Goal: Task Accomplishment & Management: Use online tool/utility

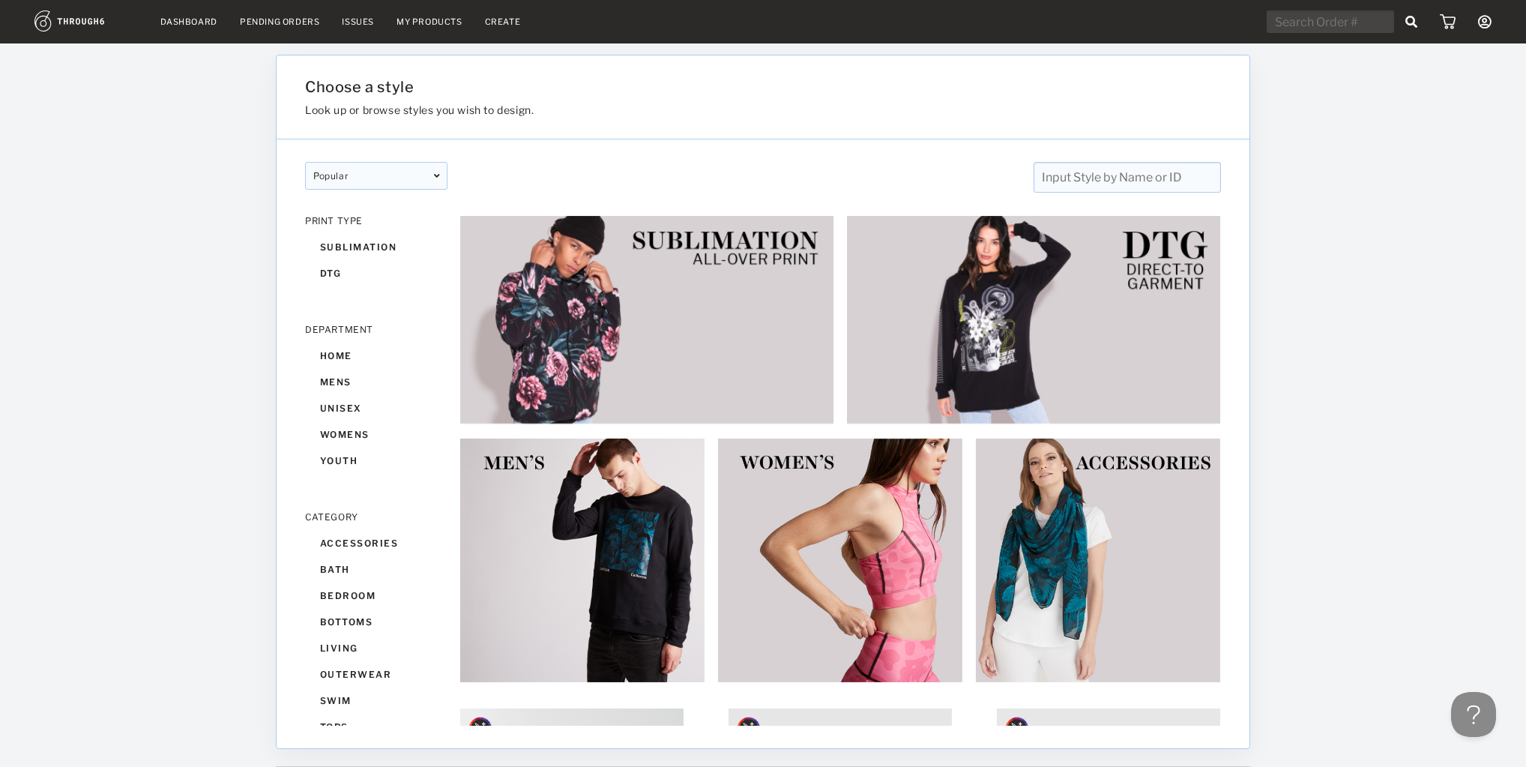
click at [430, 23] on link "My Products" at bounding box center [430, 21] width 66 height 10
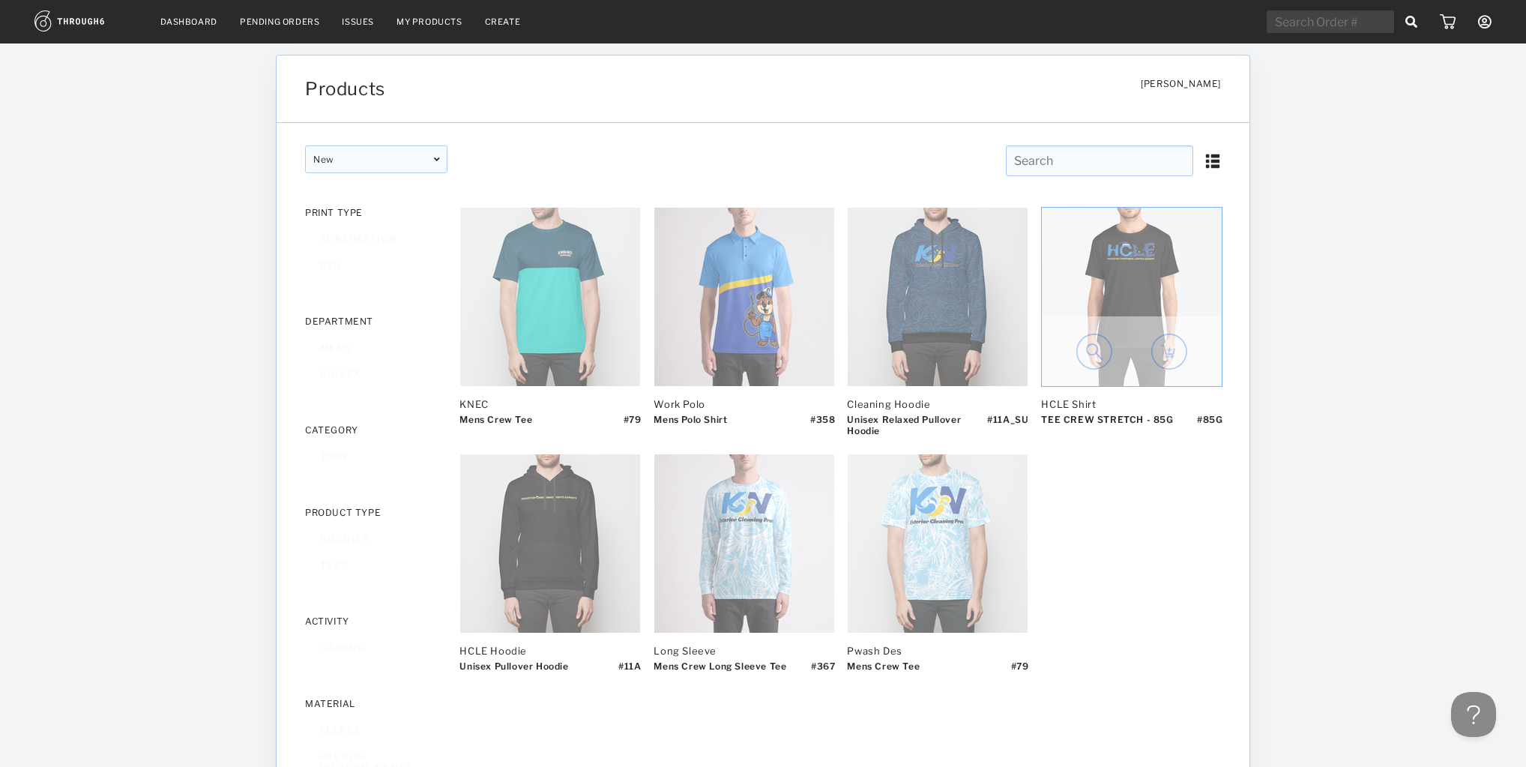
click at [1119, 294] on img at bounding box center [1132, 297] width 180 height 178
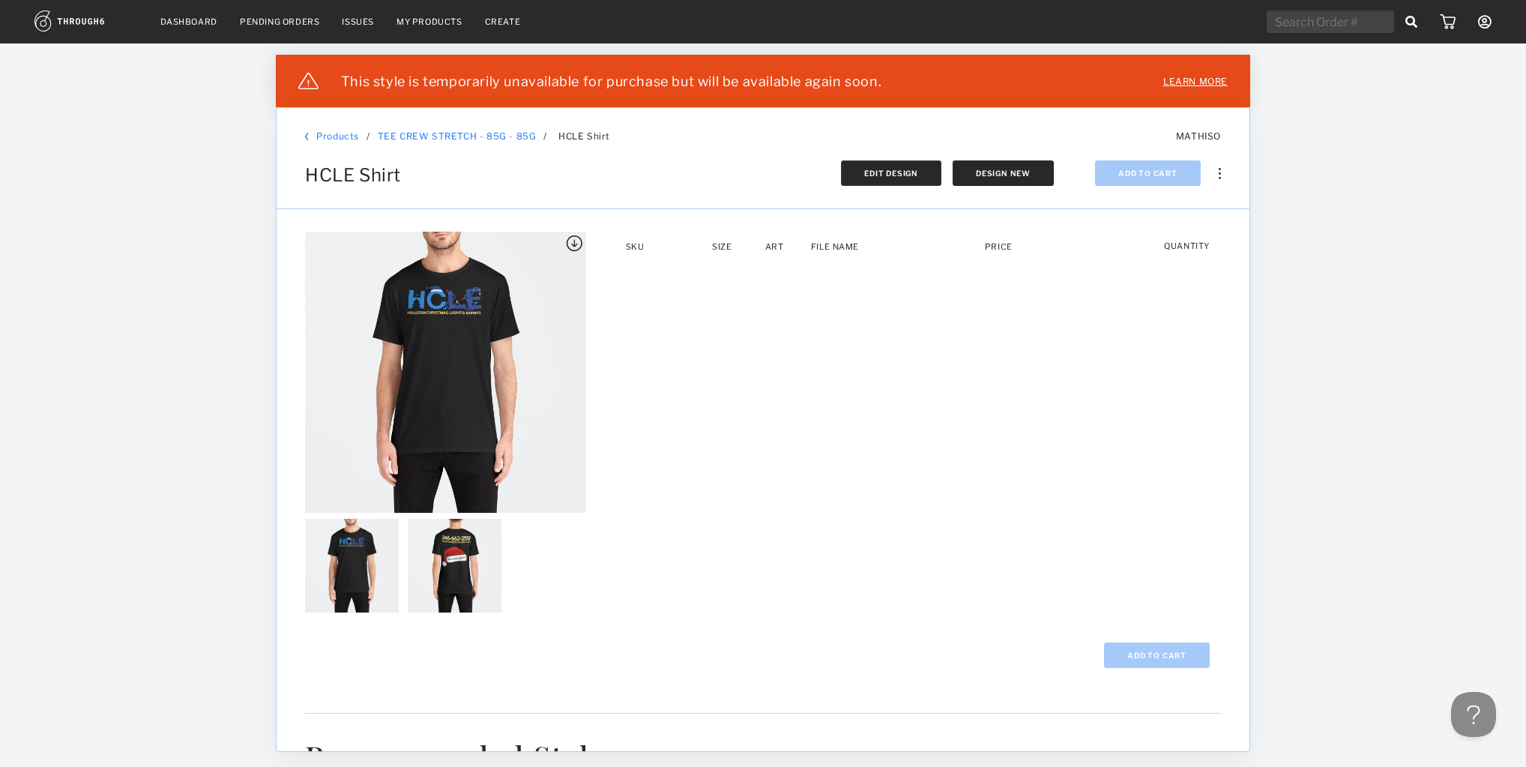
click at [924, 173] on button "Edit Design" at bounding box center [891, 172] width 100 height 25
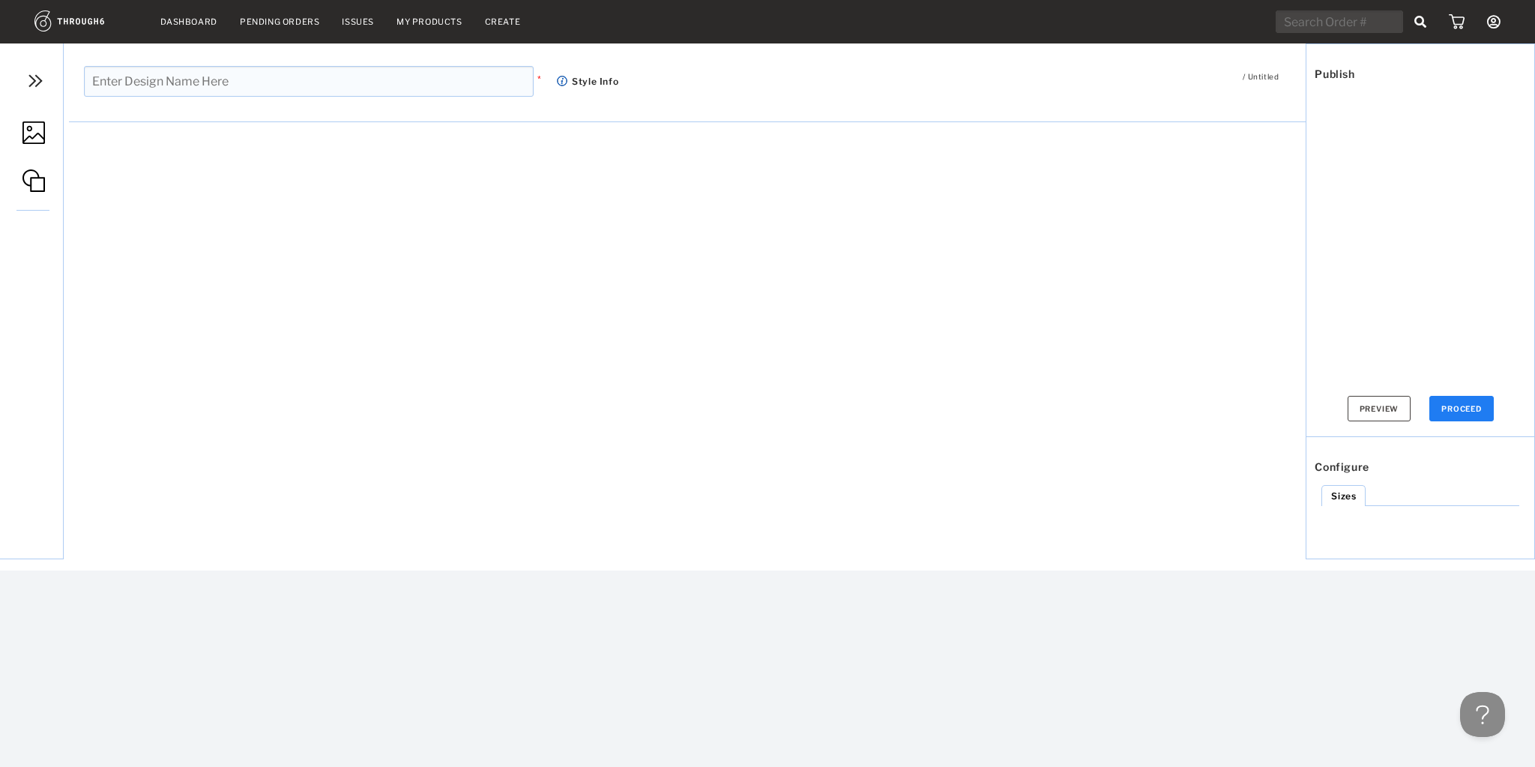
type input "HCLE Shirt"
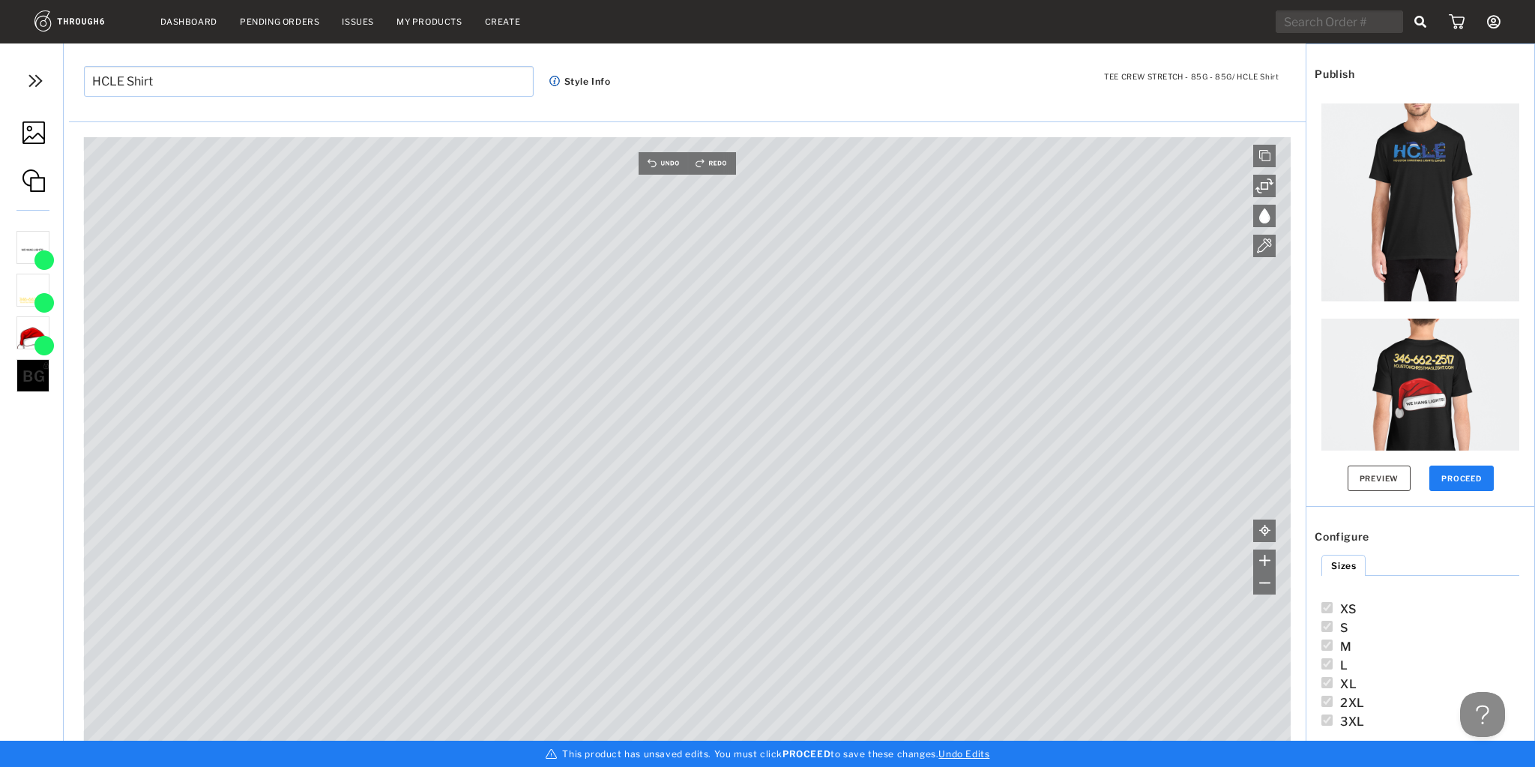
click at [48, 377] on div "BG" at bounding box center [32, 375] width 33 height 33
type input "#000000"
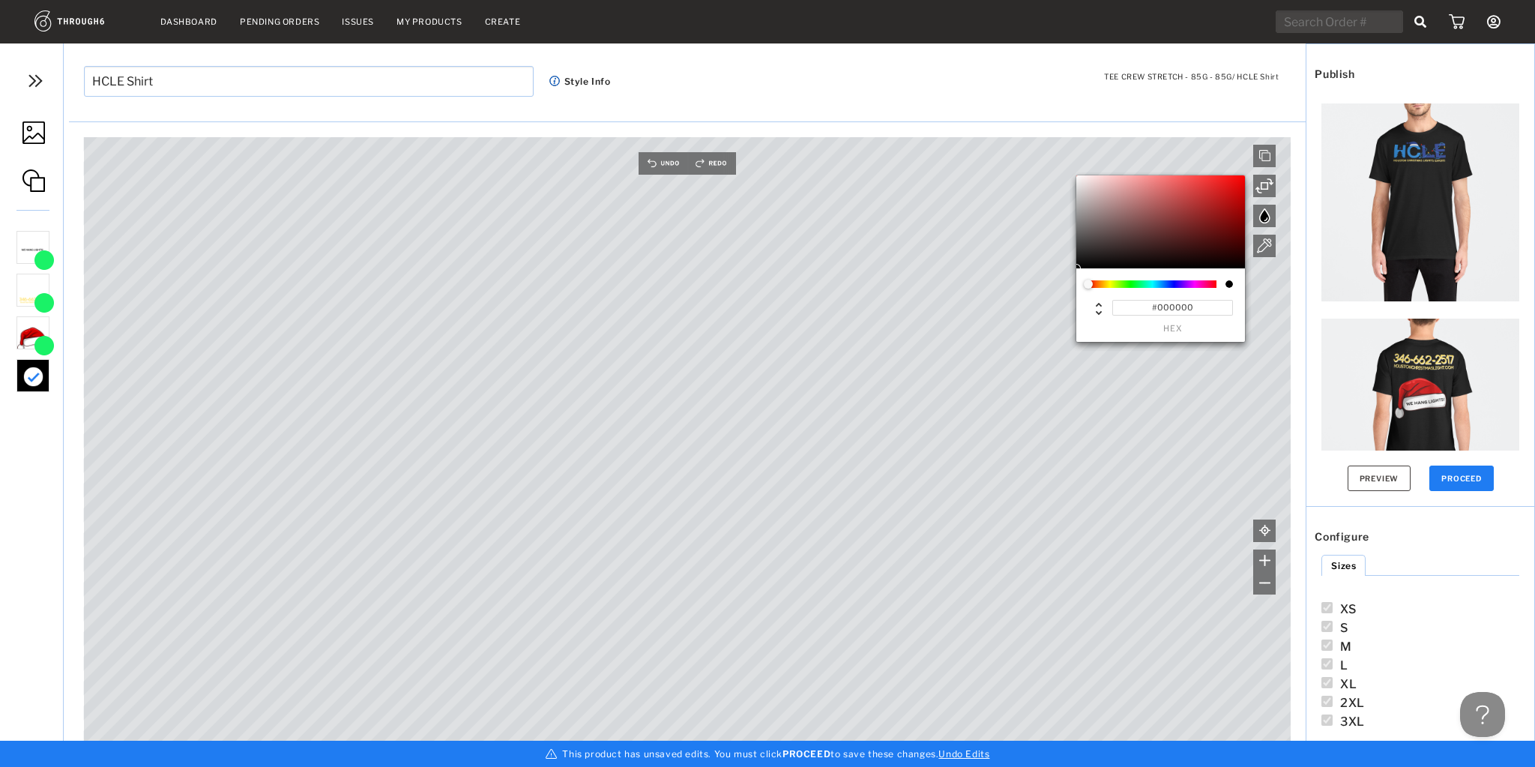
type input "#822F2F"
type input "#982E2E"
type input "#B31E1E"
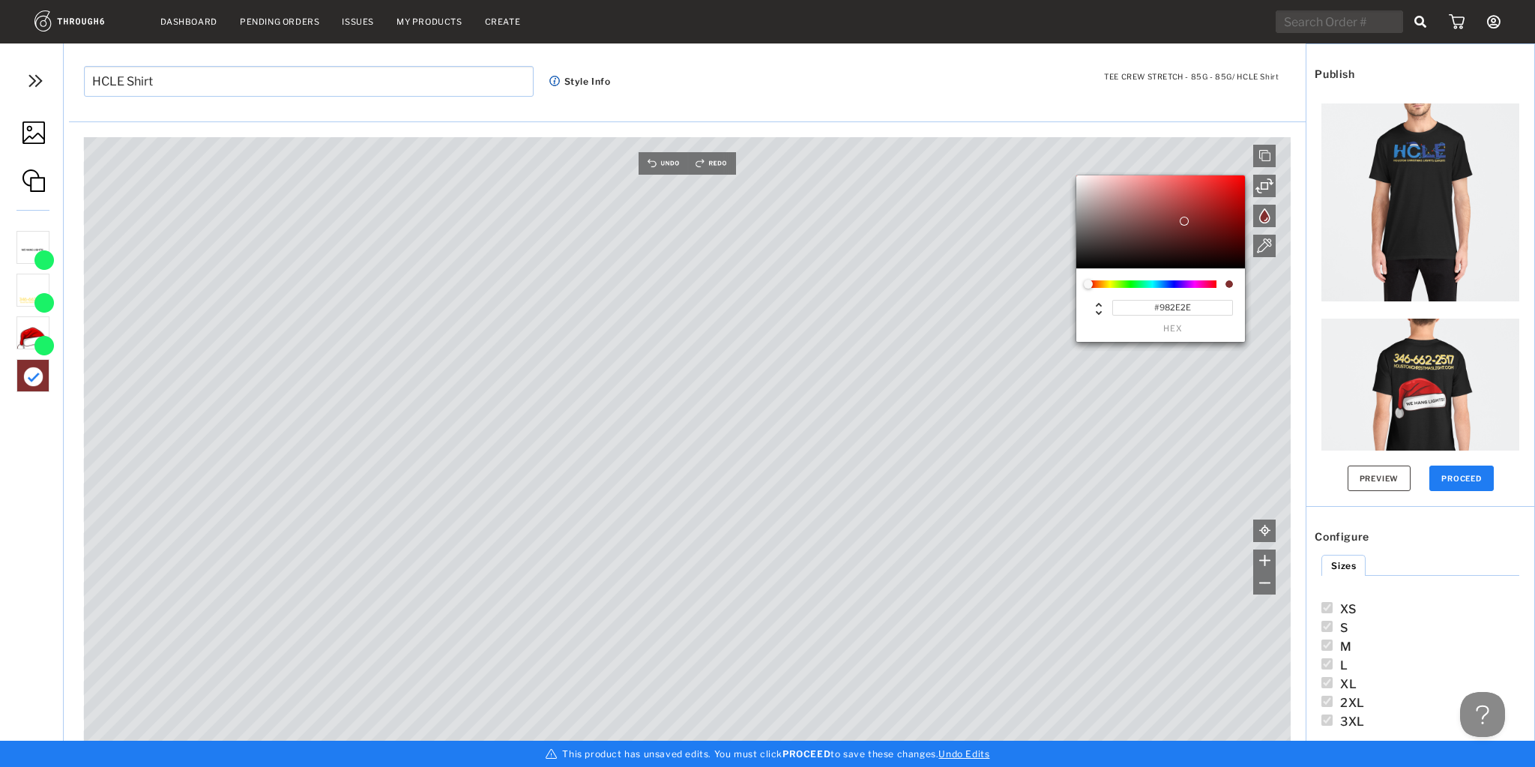
type input "#B31E1E"
type input "#D40F0F"
type input "#EB0000"
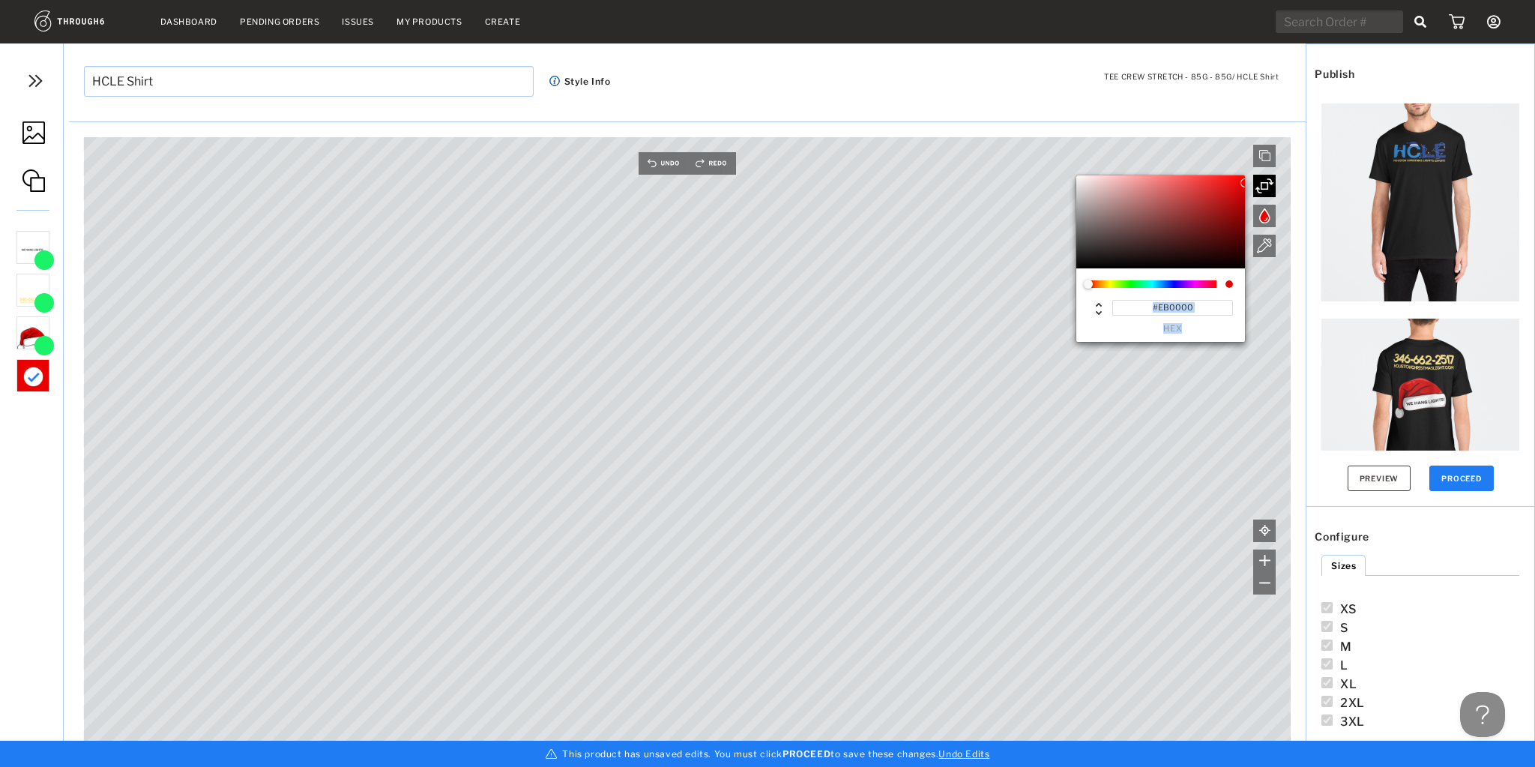
type input "#FF0000"
type input "#F30000"
type input "#E70000"
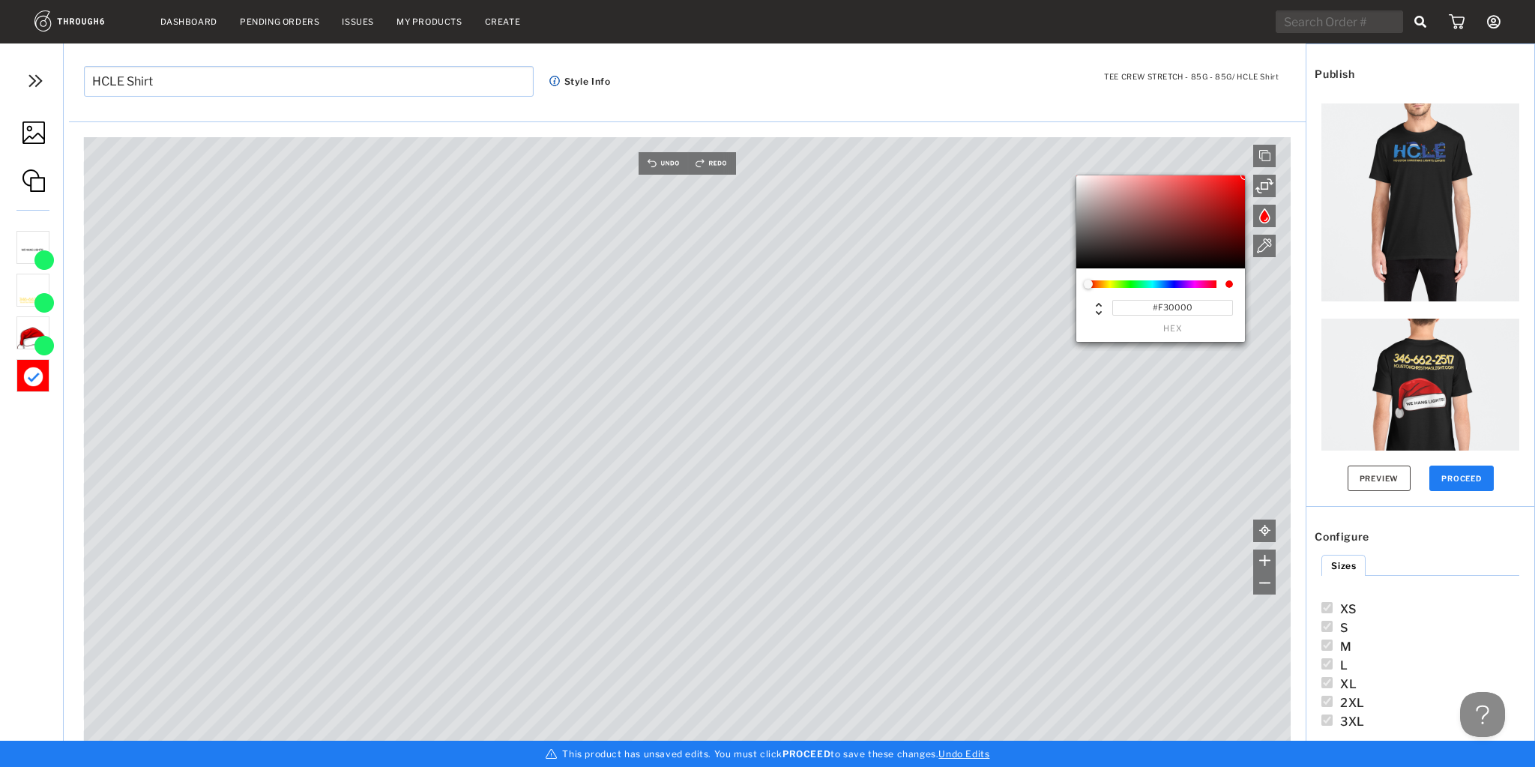
type input "#E70000"
type input "#DA0000"
type input "#D00000"
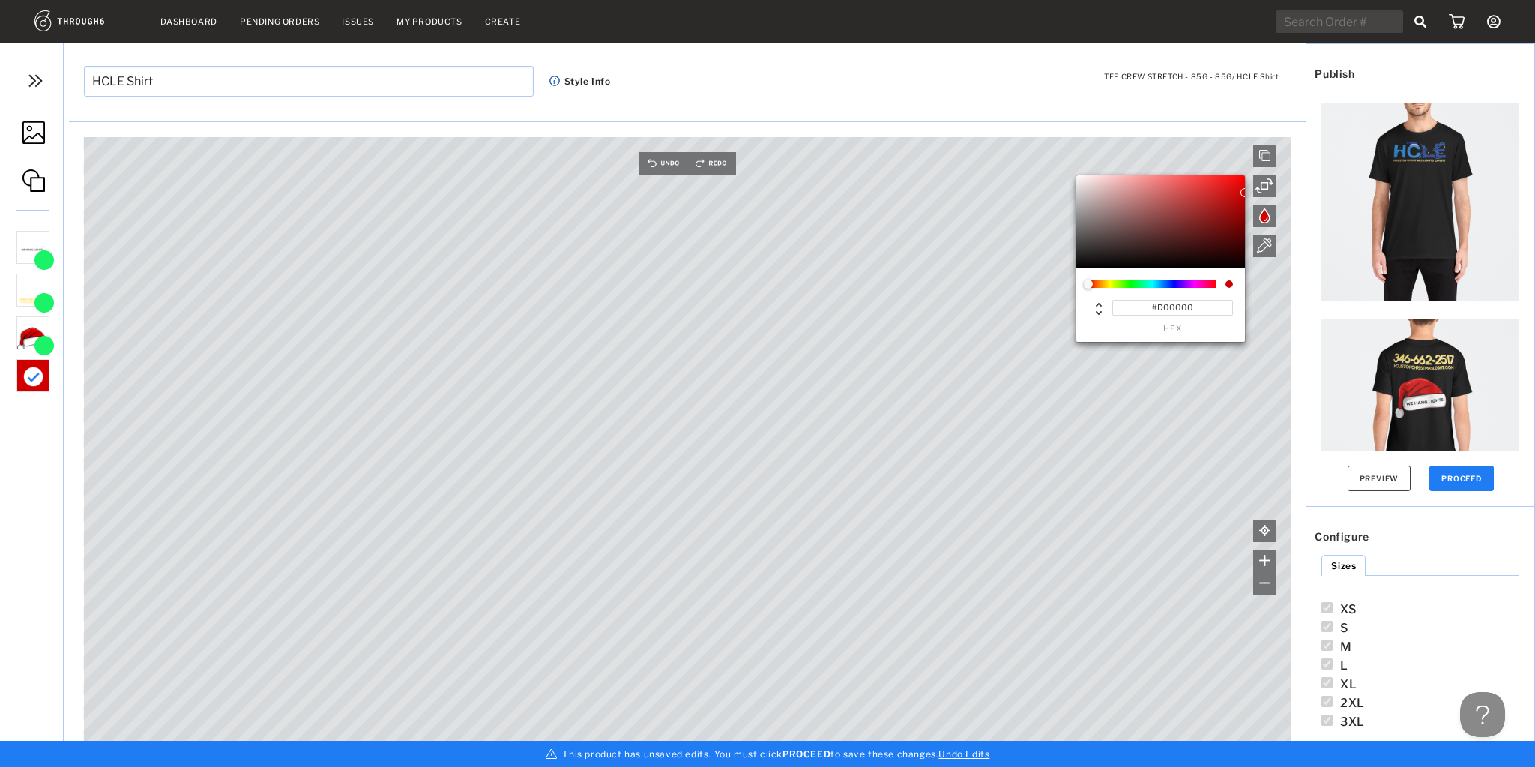
type input "#C40000"
type input "#AF0000"
type input "#AB0000"
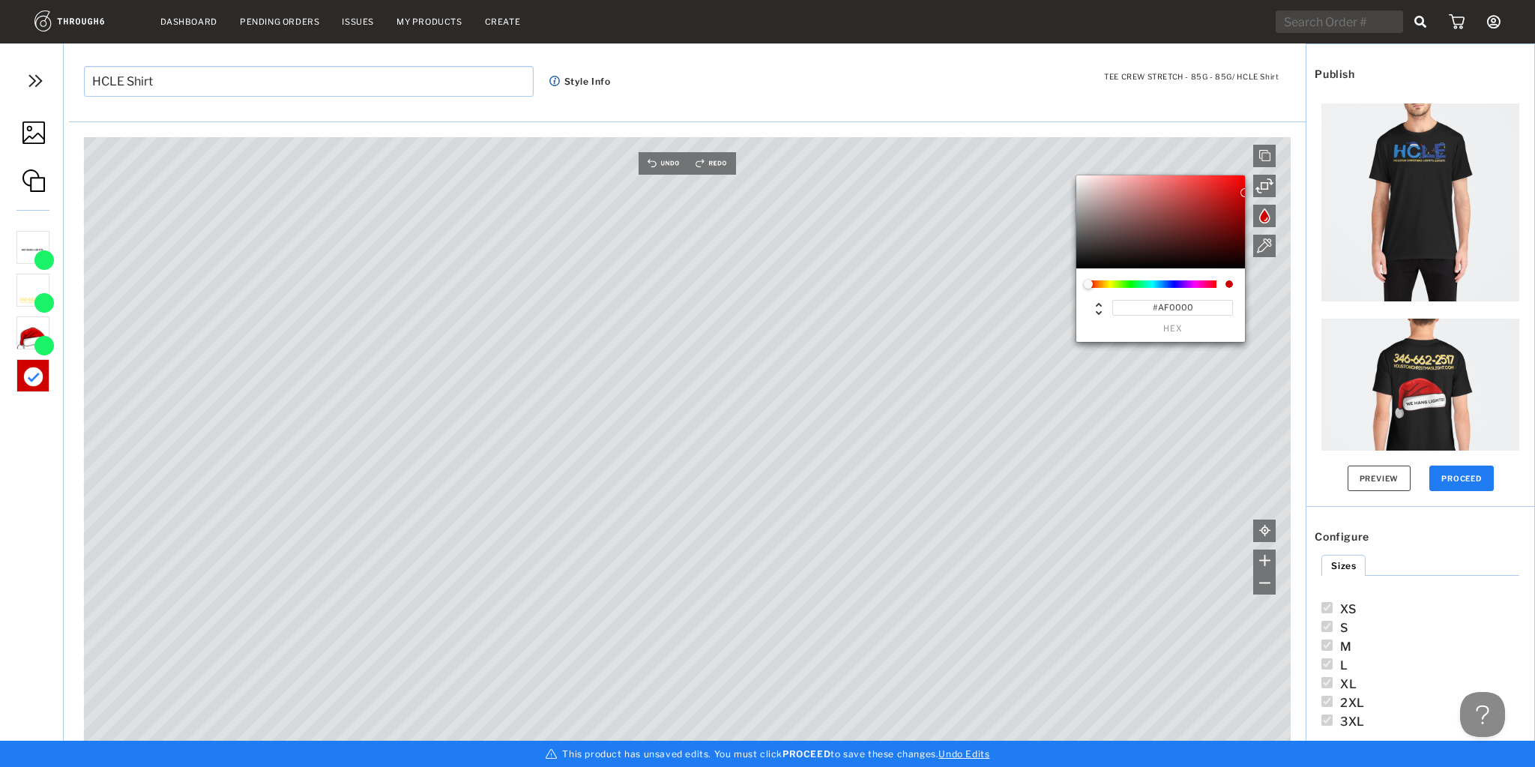
type input "#AB0000"
type input "#BD0000"
type input "#DE0000"
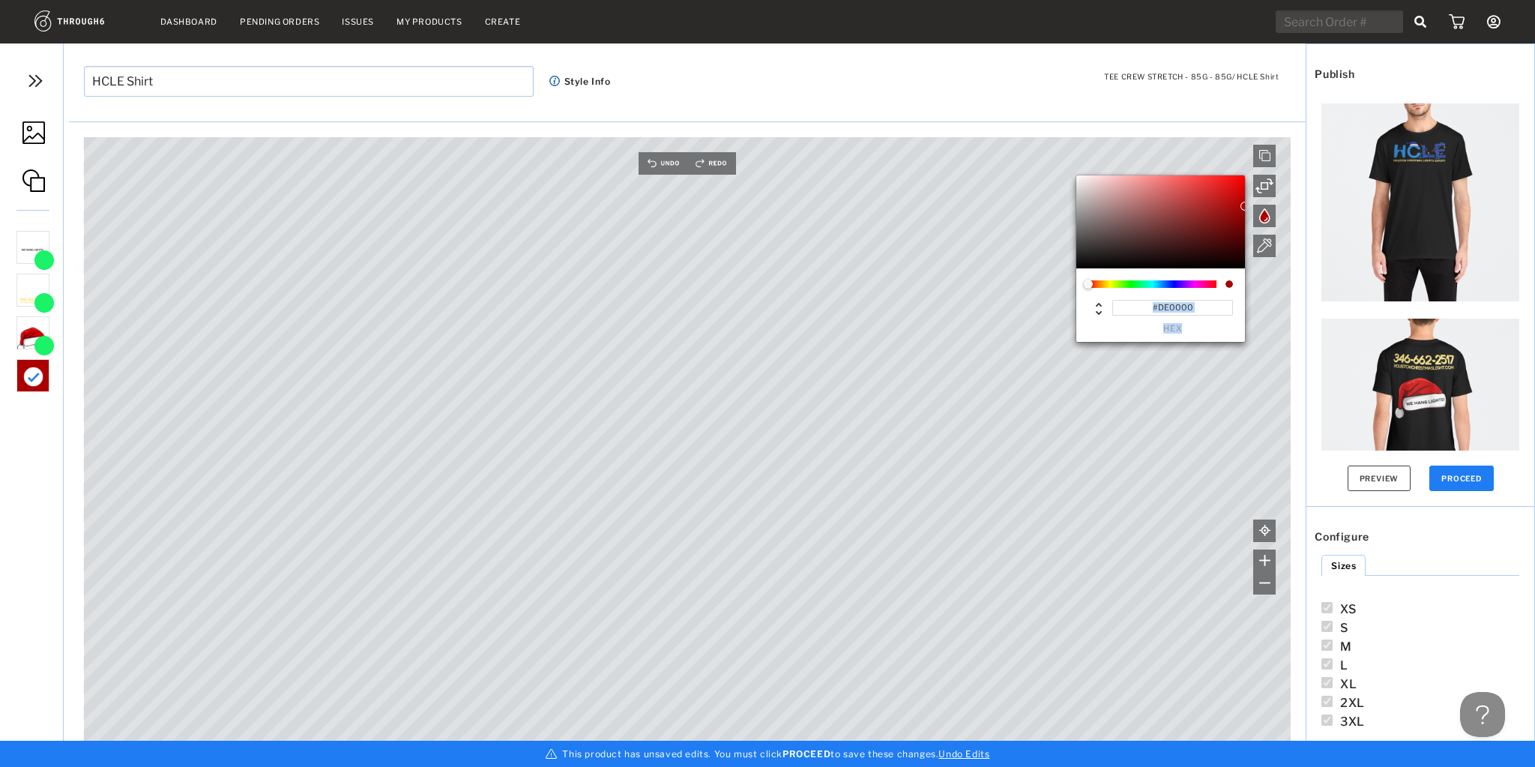
type input "#FF0000"
type input "#FF0909"
type input "#FF0E0E"
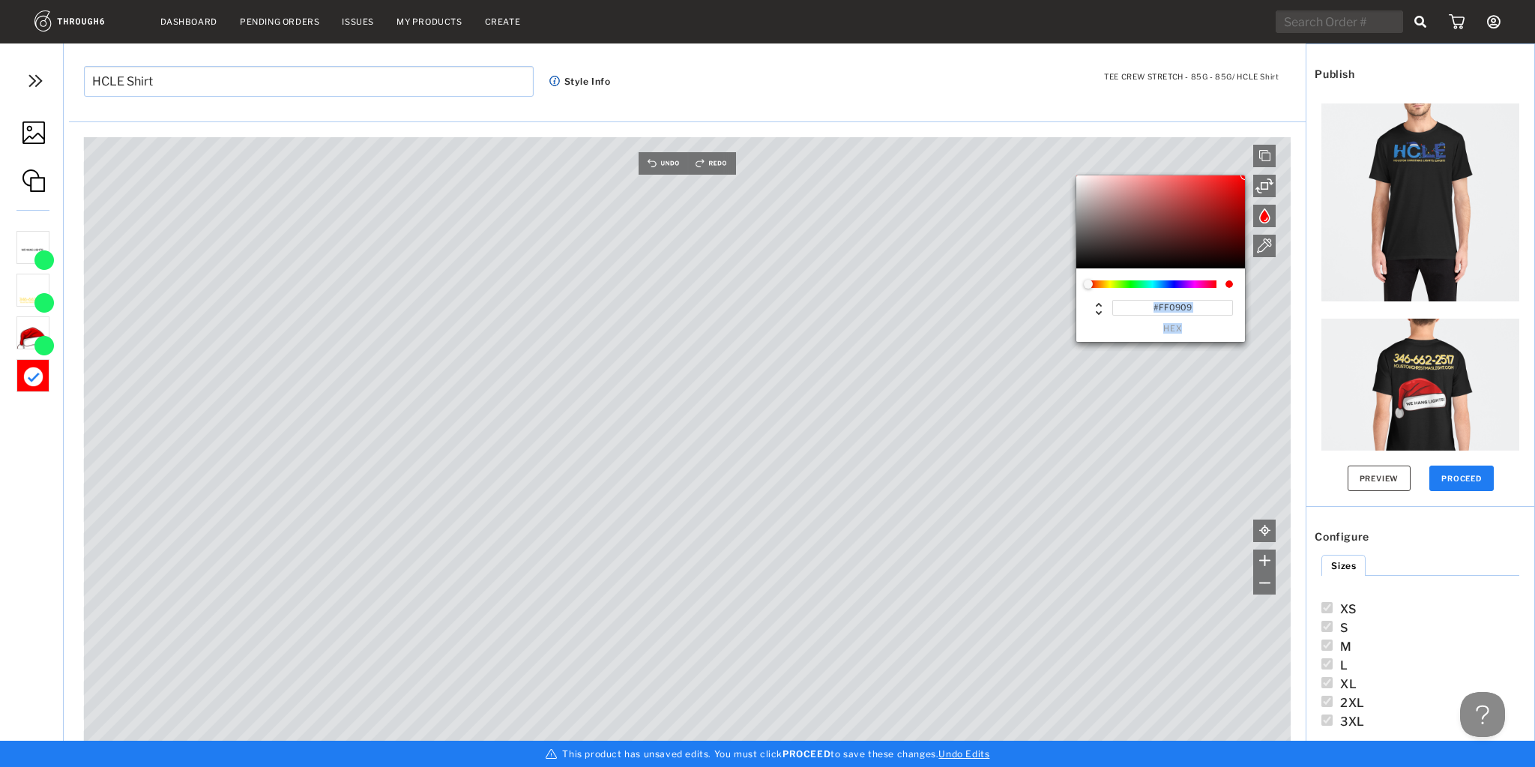
type input "#FF0E0E"
type input "#FF0F0F"
type input "#FF1010"
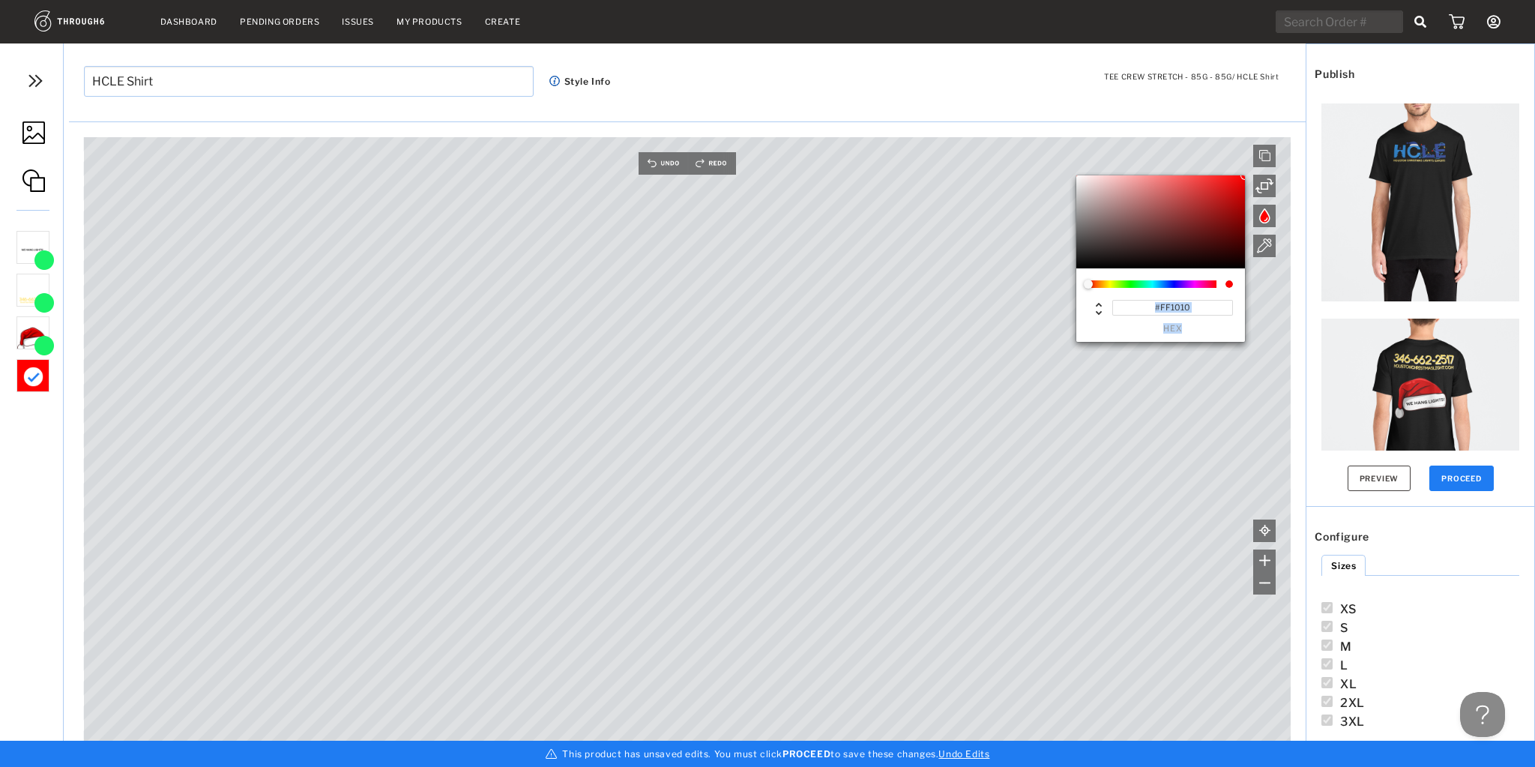
type input "#FF1313"
type input "#FF1414"
type input "#FF0D0D"
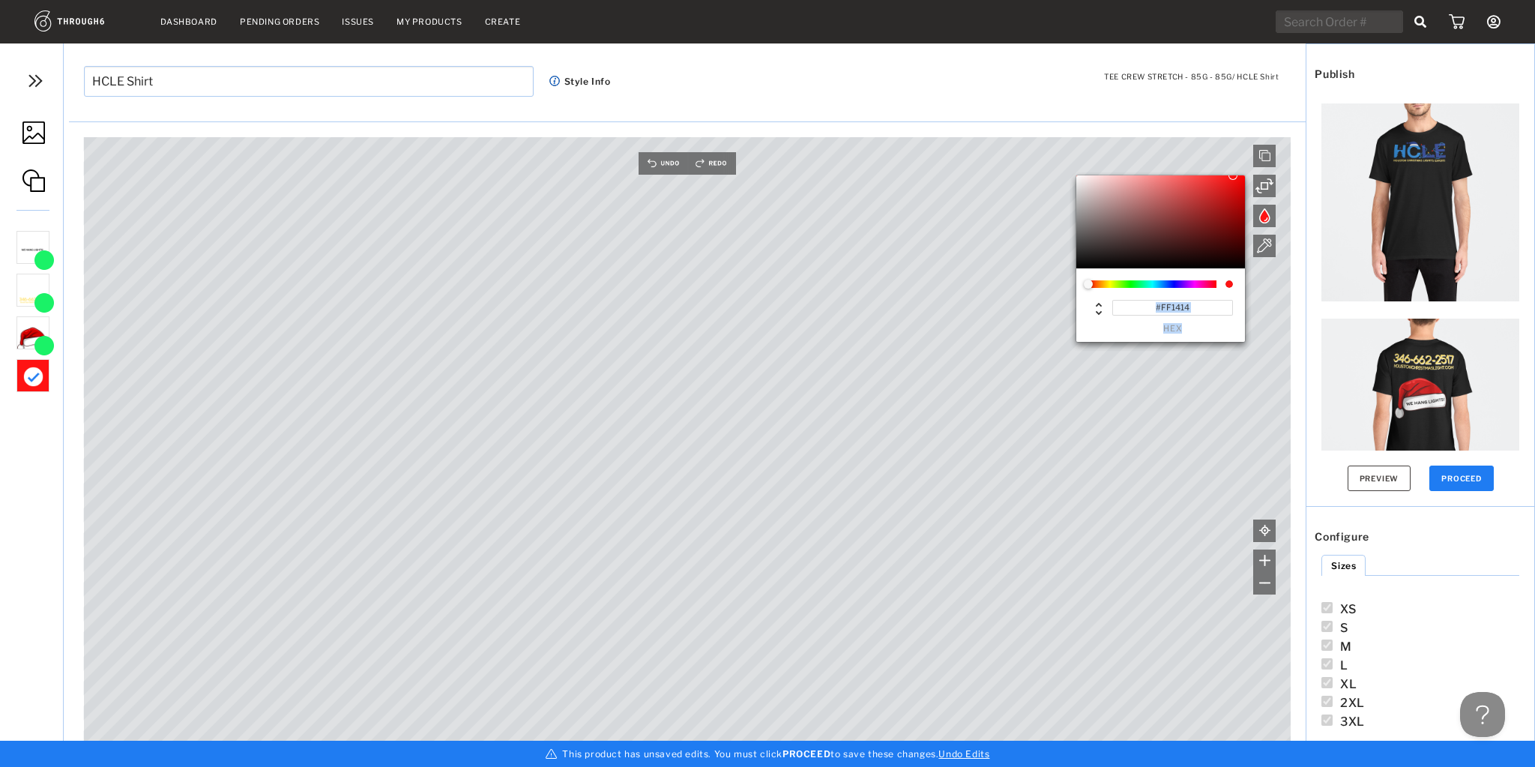
type input "#FF0D0D"
type input "#FF0000"
type input "#FB0000"
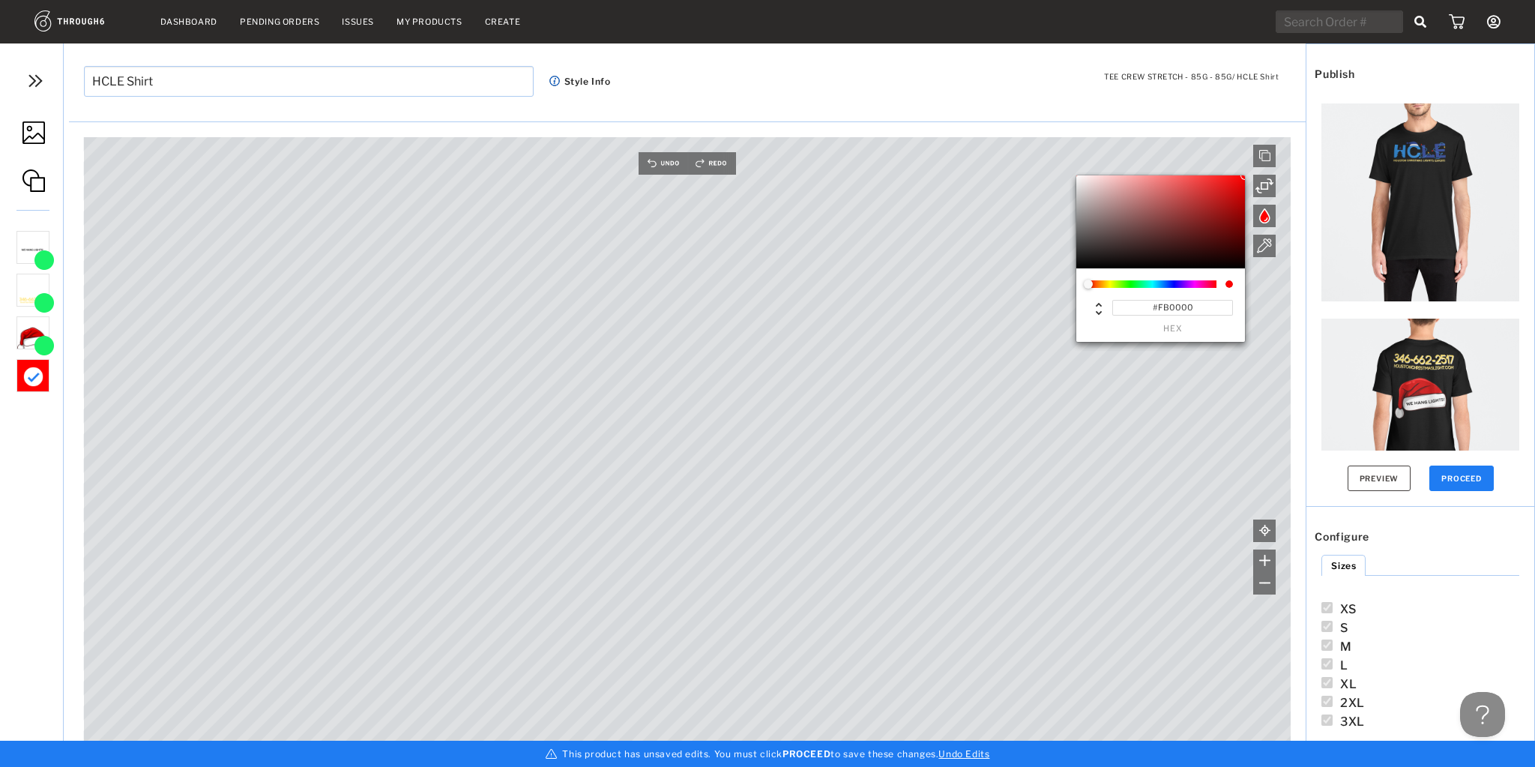
type input "#EF0000"
type input "#E90000"
type input "#E70000"
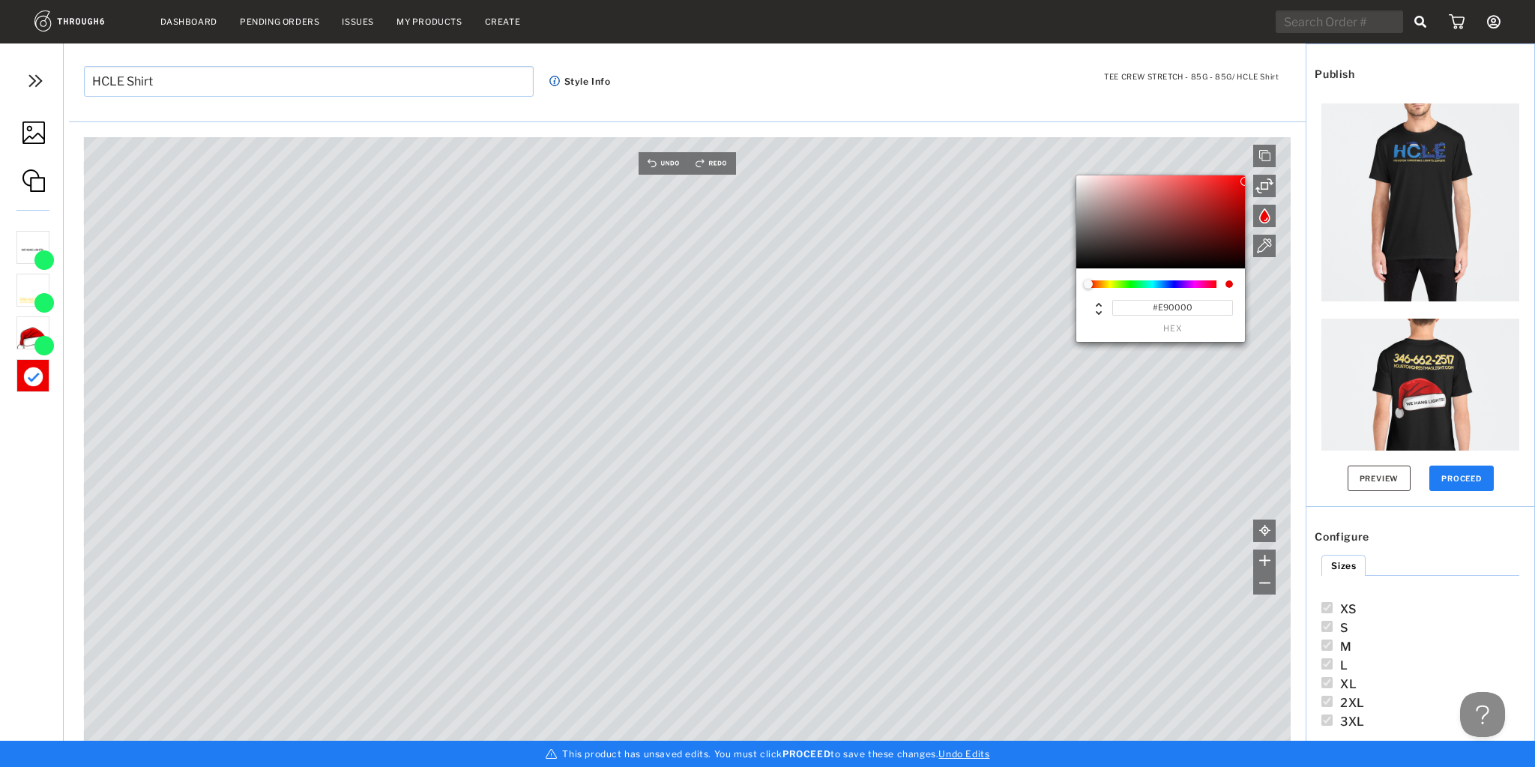
type input "#E70000"
type input "#E10000"
type input "#DA0000"
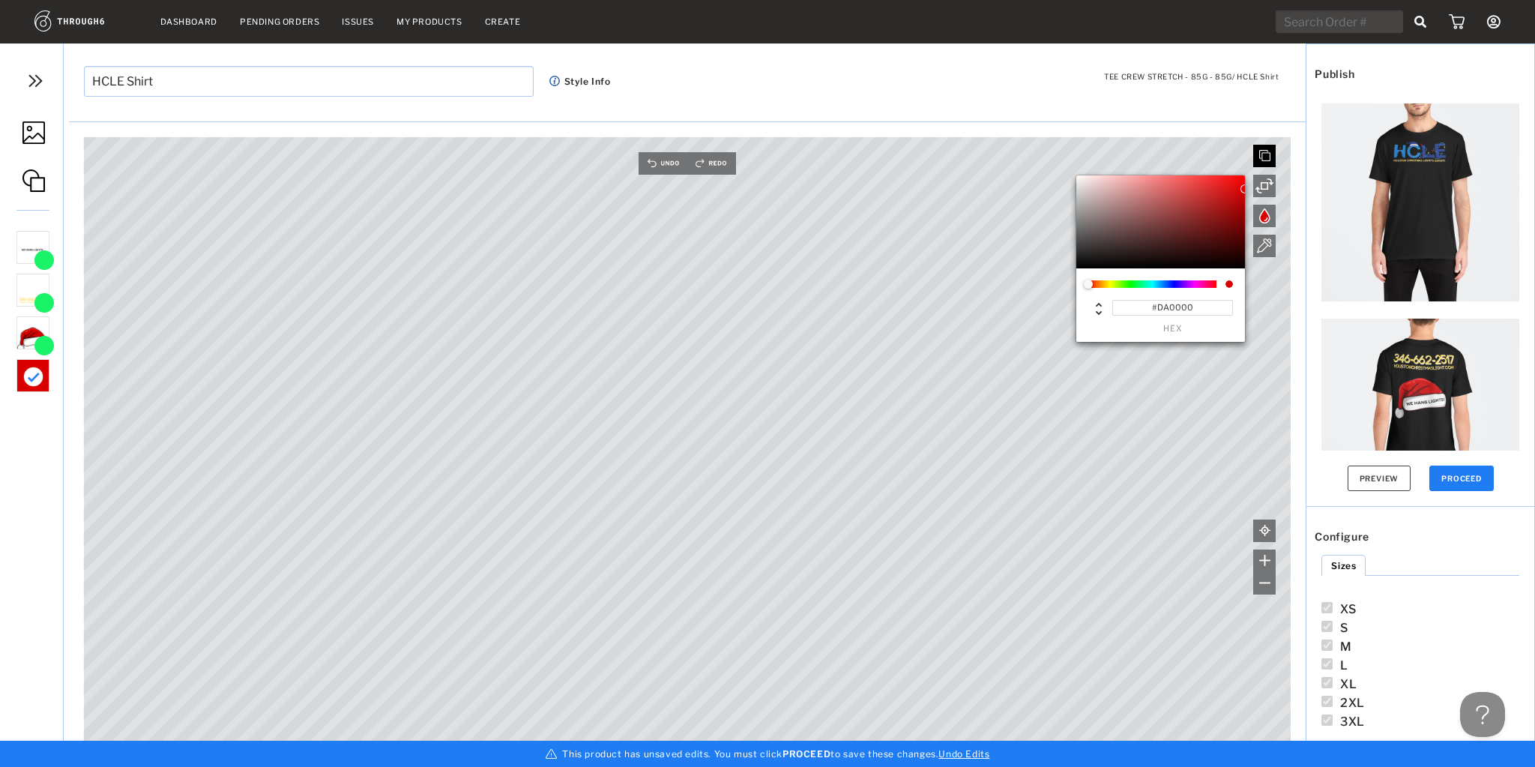
type input "#FF0000"
drag, startPoint x: 1187, startPoint y: 219, endPoint x: 1271, endPoint y: 161, distance: 101.9
click at [1271, 161] on div "#FF0000 hex #FF0000 hex Front/Back Canvas is empty Drag/Drop File or Click to B…" at bounding box center [688, 447] width 1238 height 614
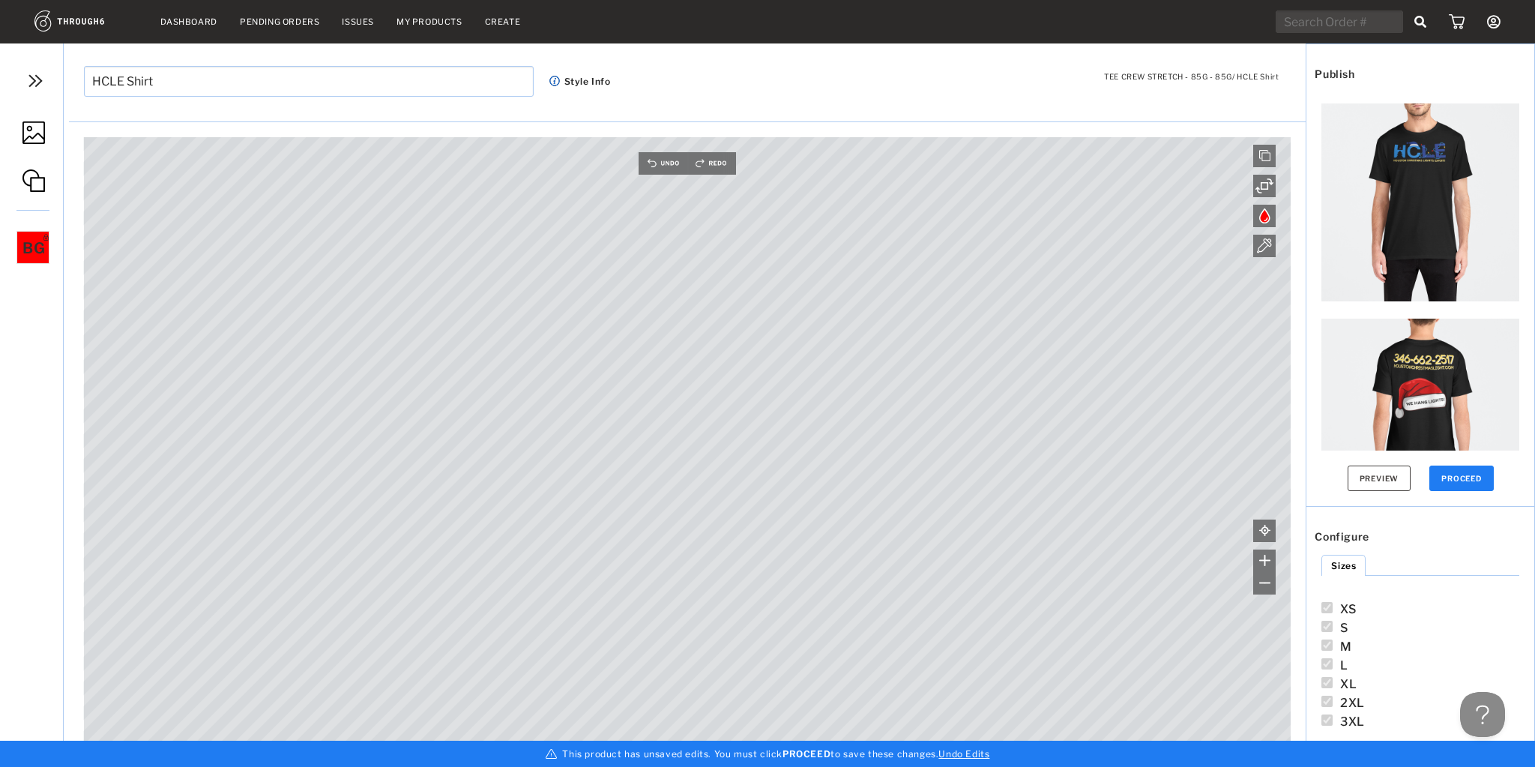
click at [40, 90] on img at bounding box center [35, 81] width 22 height 22
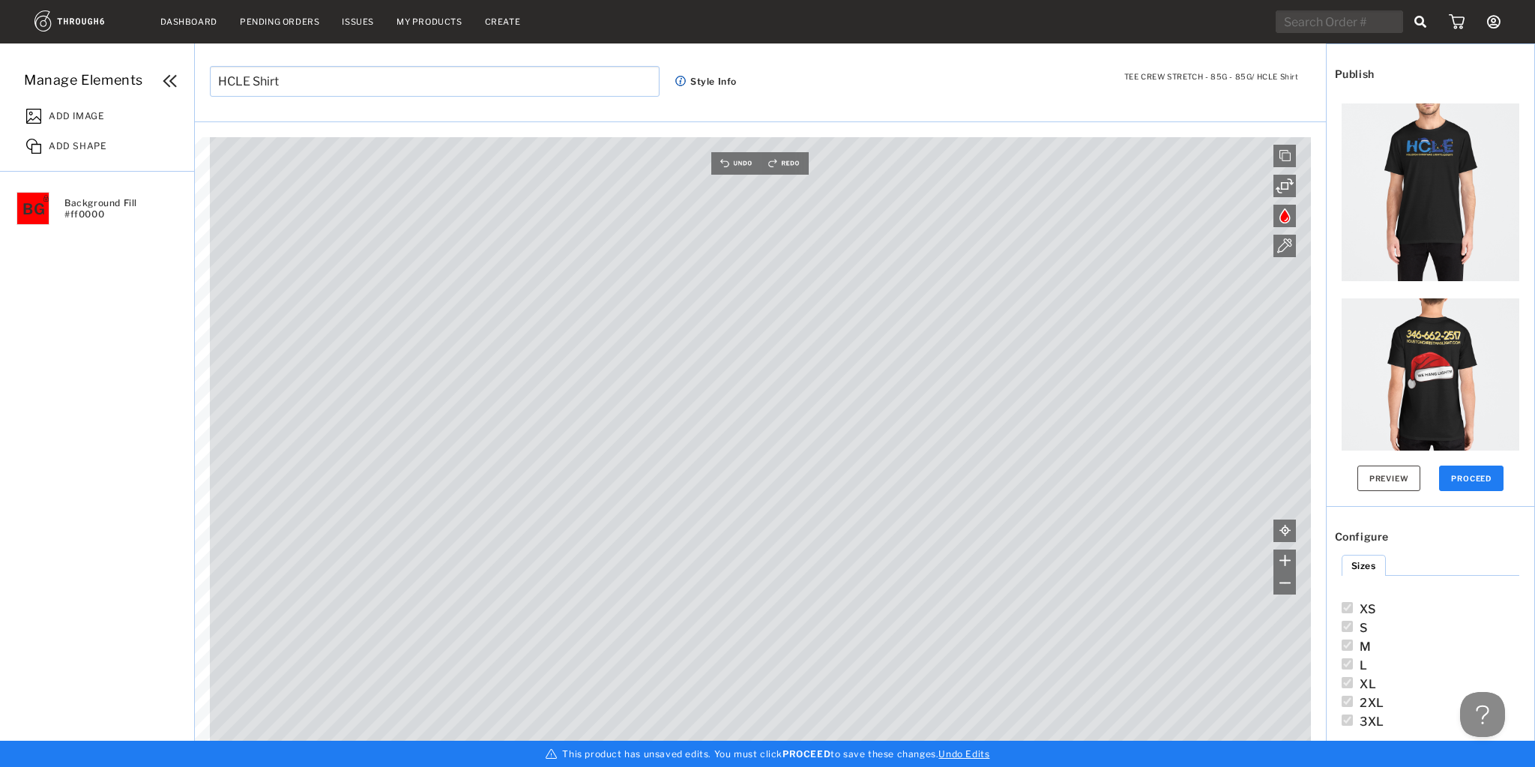
click at [58, 115] on span "ADD IMAGE" at bounding box center [76, 113] width 55 height 15
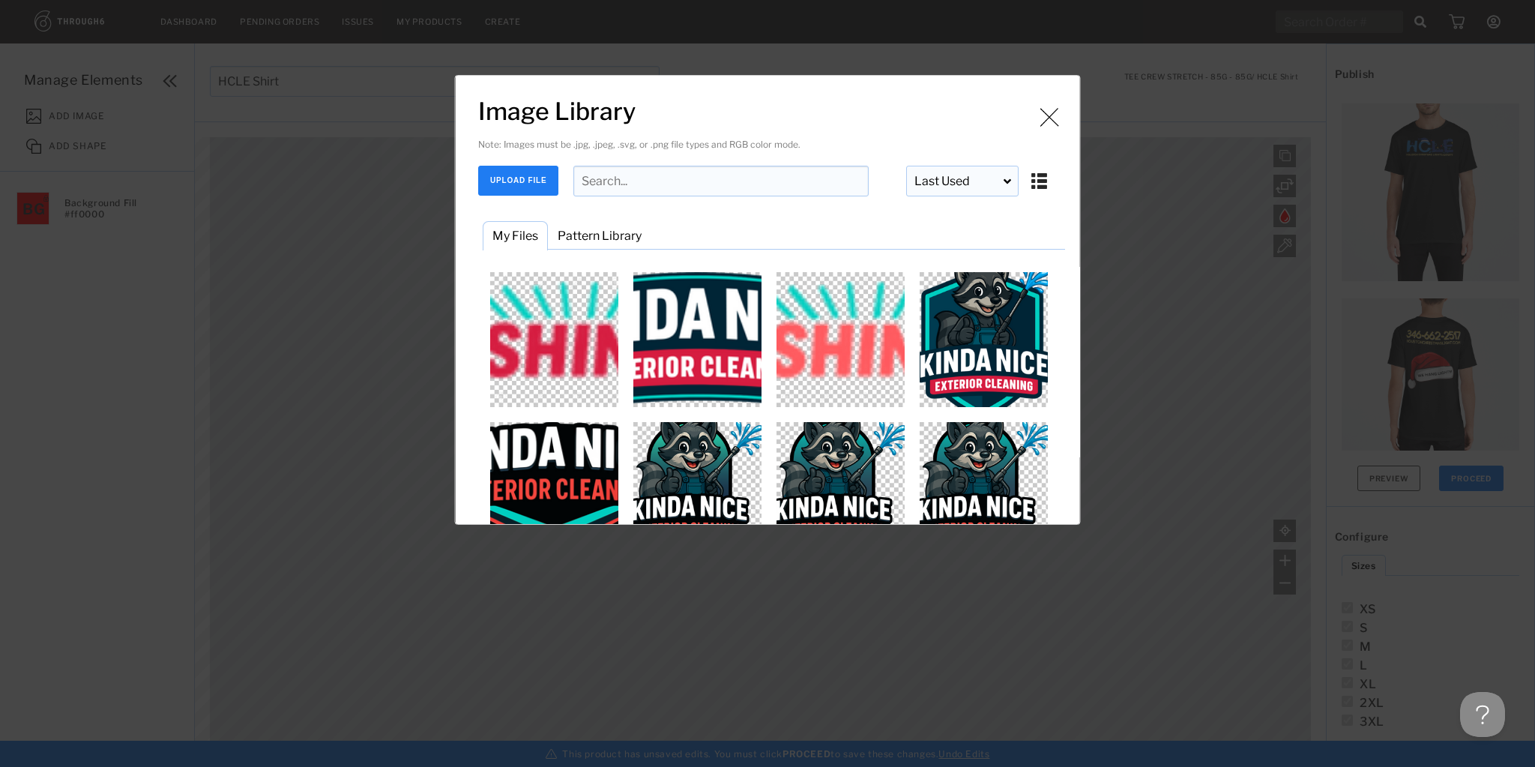
click at [610, 234] on li "Pattern Library" at bounding box center [599, 235] width 103 height 29
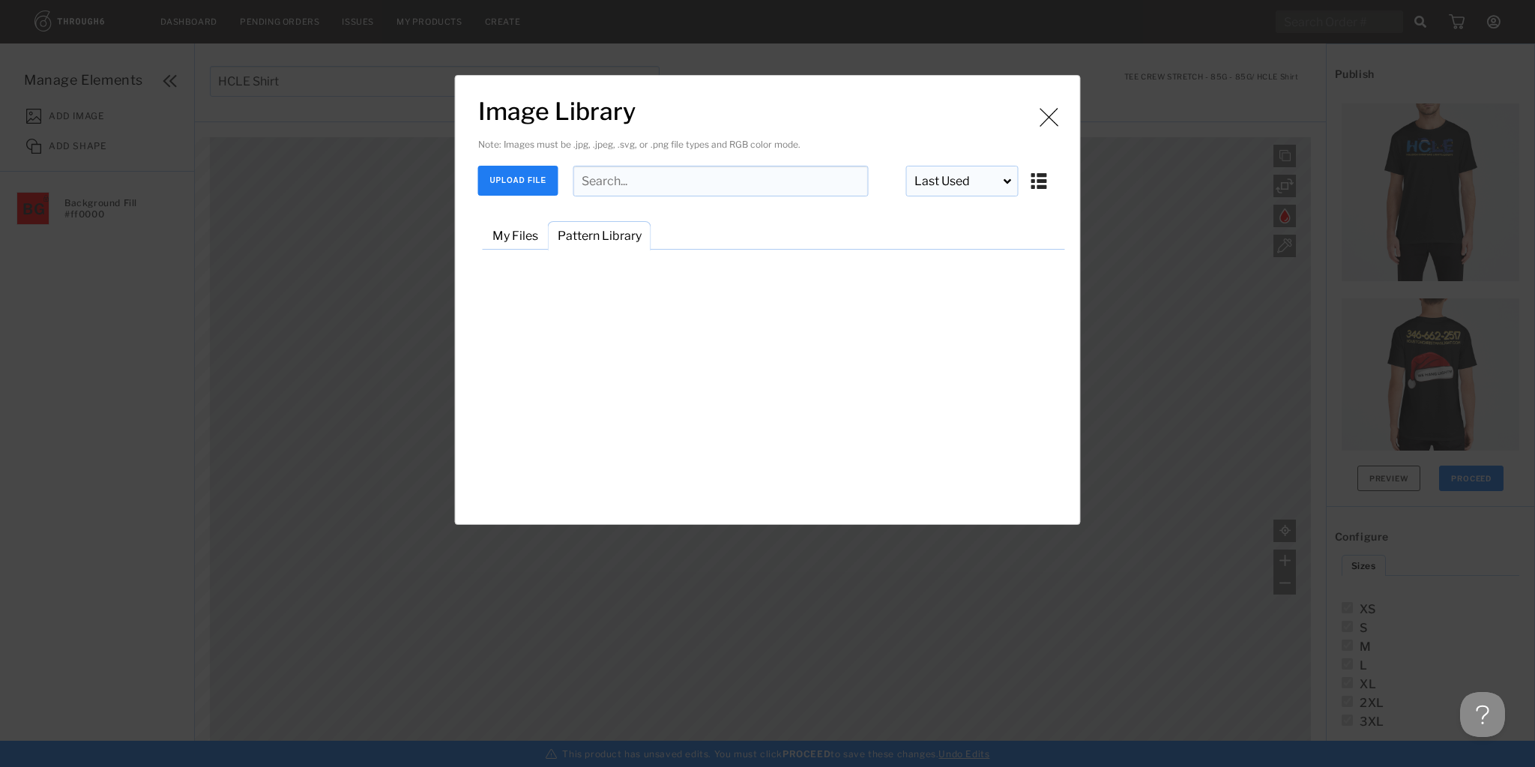
click at [504, 235] on li "My Files" at bounding box center [515, 235] width 65 height 29
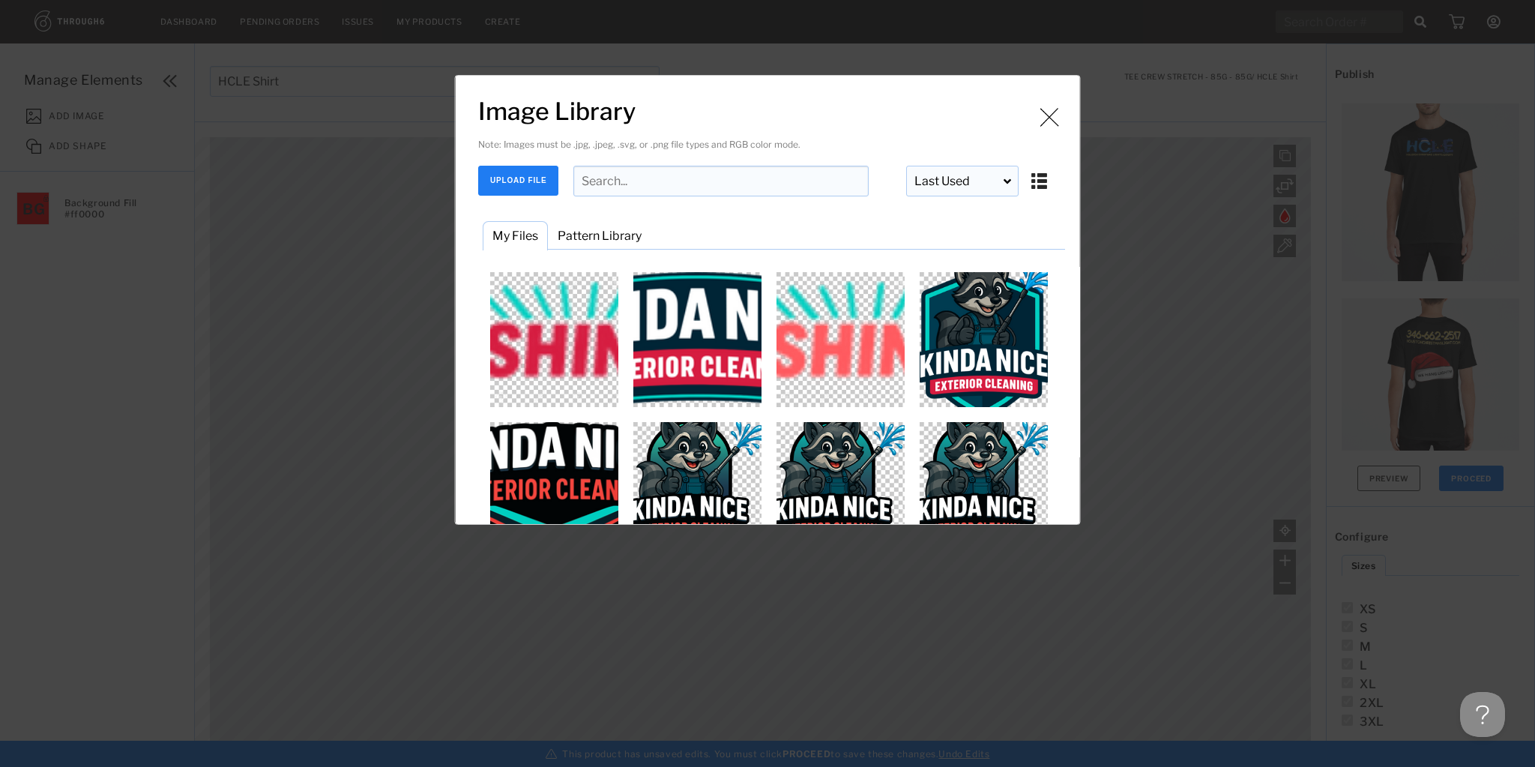
click at [523, 181] on button "UPLOAD FILE" at bounding box center [518, 181] width 80 height 30
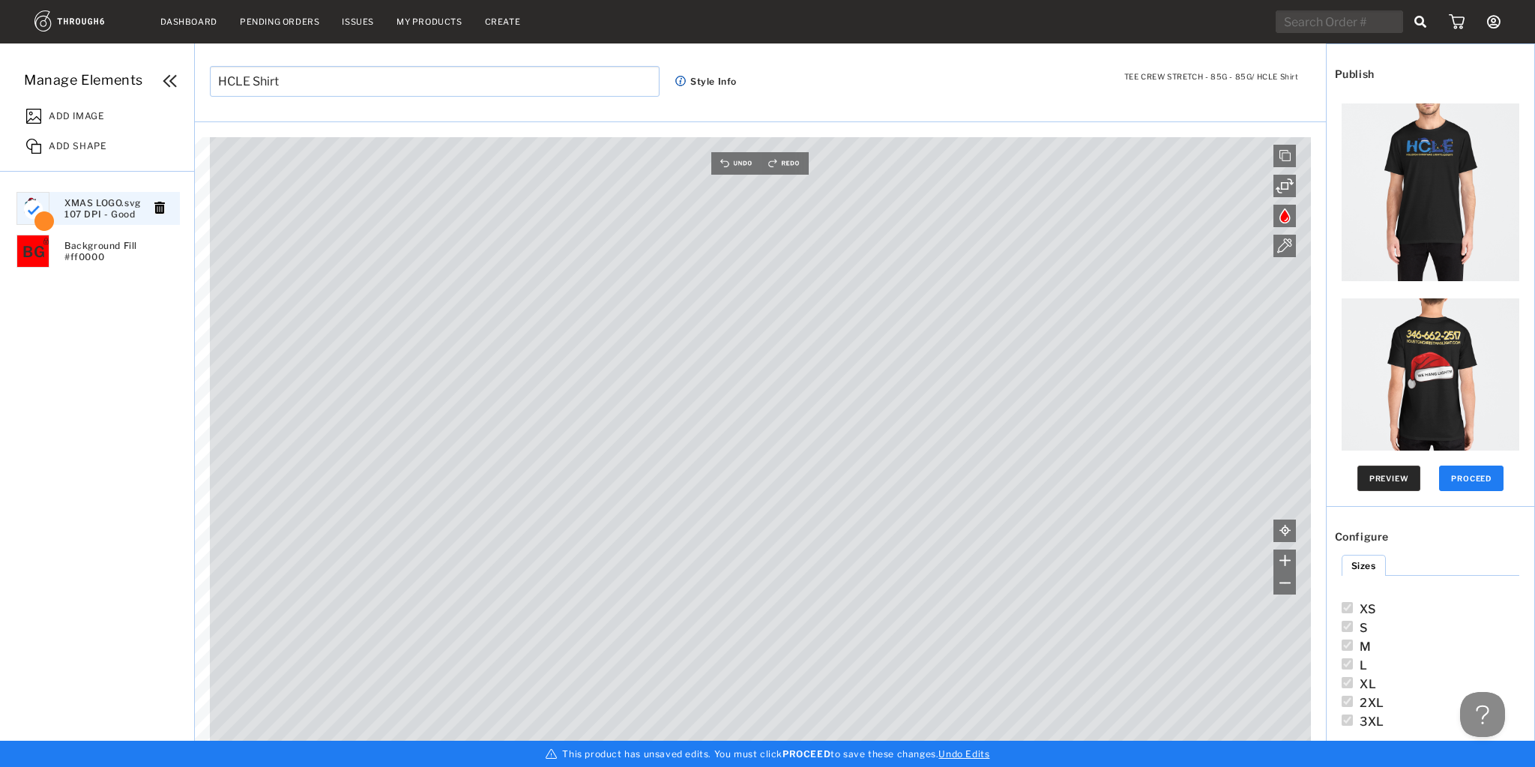
click at [1403, 472] on button "Preview" at bounding box center [1390, 478] width 64 height 25
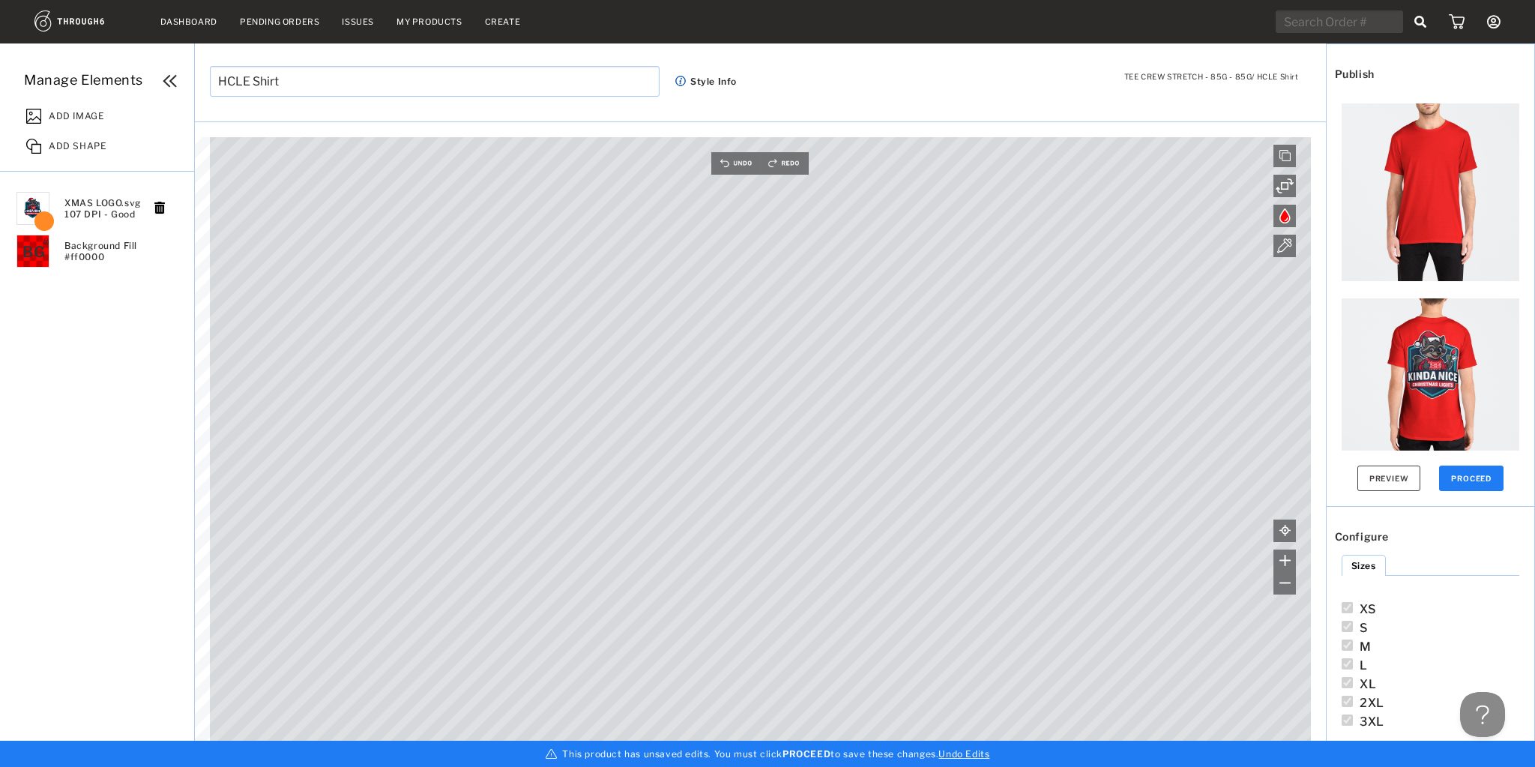
click at [1449, 348] on img at bounding box center [1431, 387] width 178 height 178
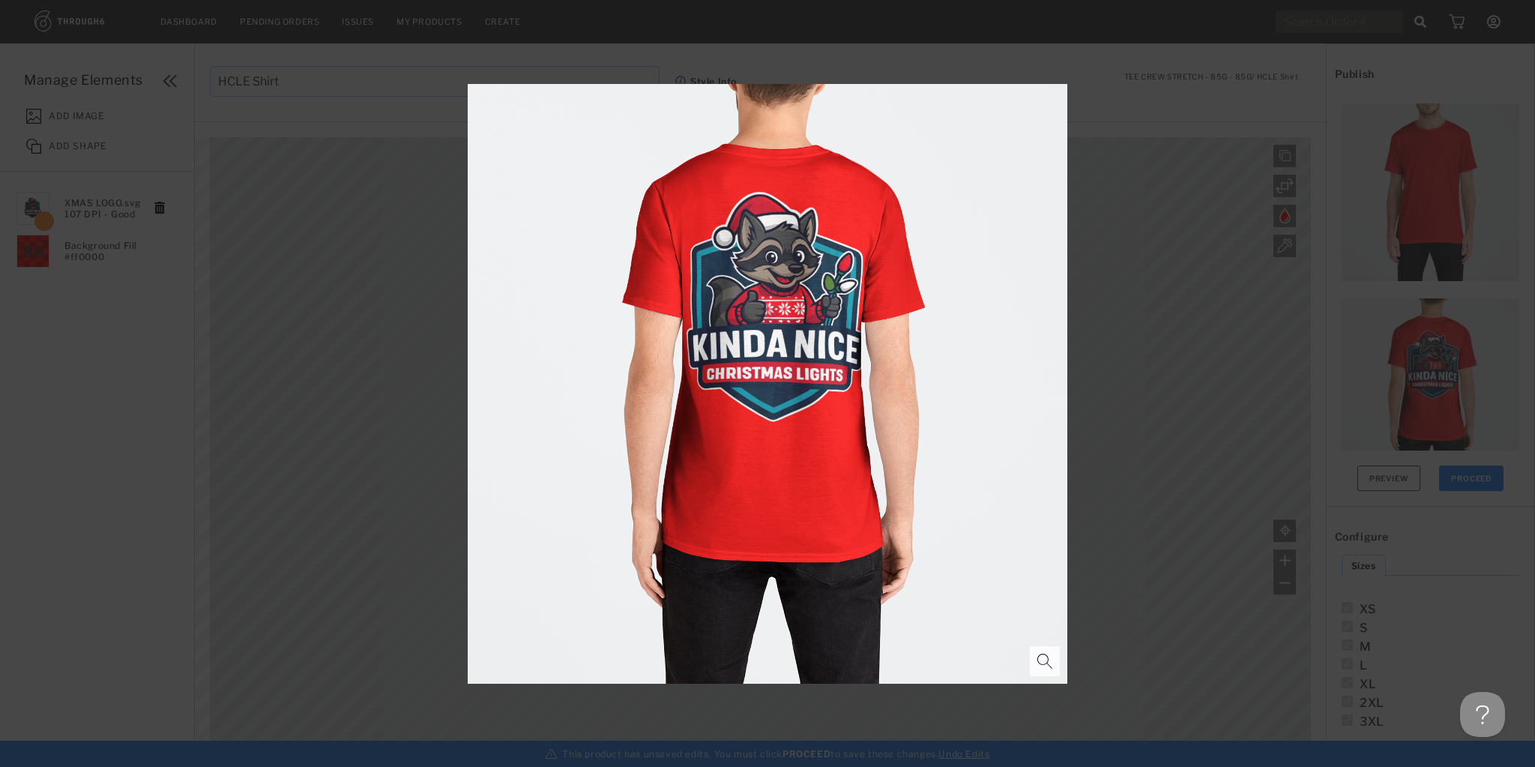
click at [1141, 386] on div at bounding box center [767, 383] width 1535 height 767
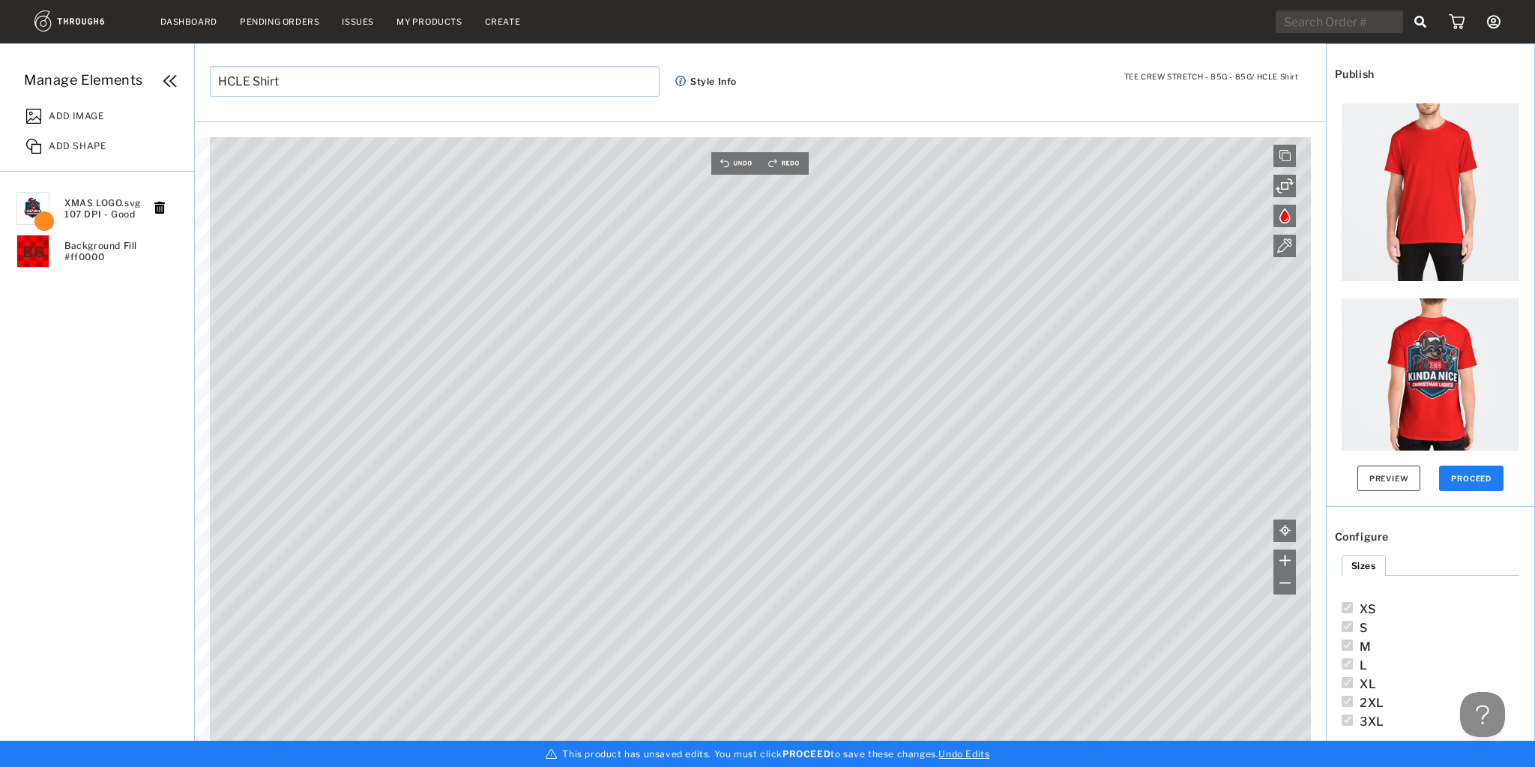
click at [44, 256] on span "BG" at bounding box center [33, 252] width 22 height 18
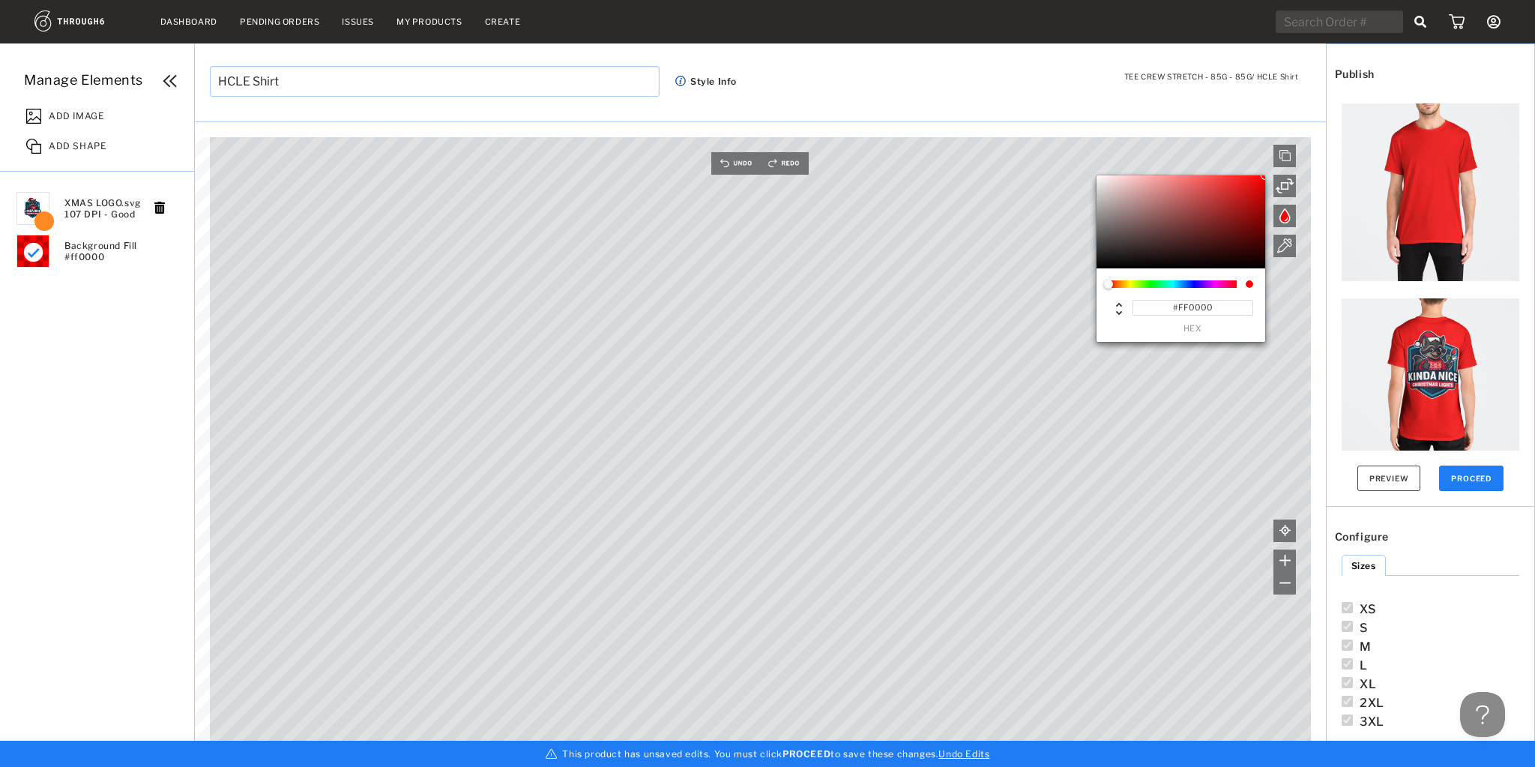
type input "#F90D0D"
type input "#F90B0B"
type input "#F90808"
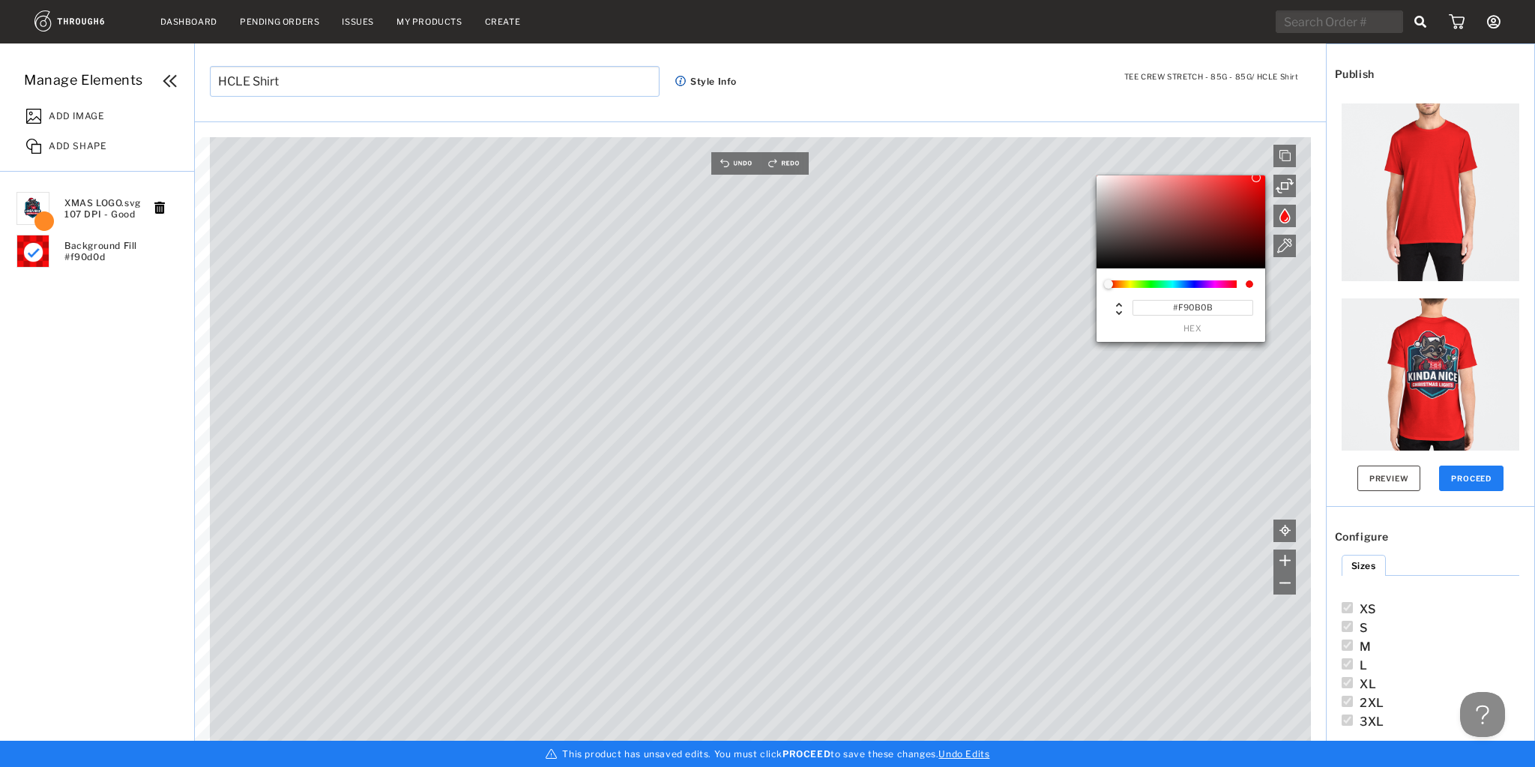
type input "#F90808"
type input "#F70606"
type input "#F30202"
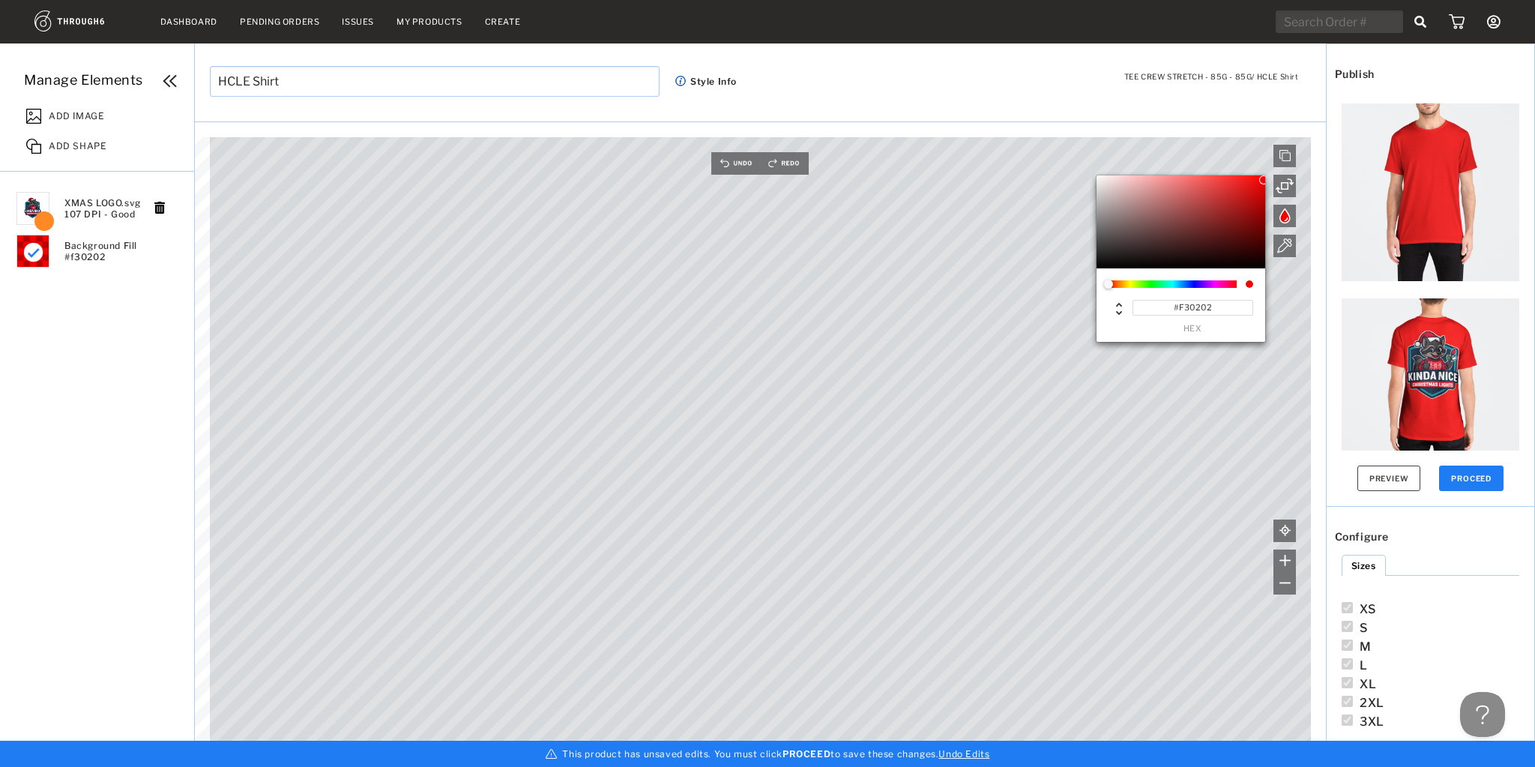
type input "#F30000"
type input "#F10000"
type input "#EF0000"
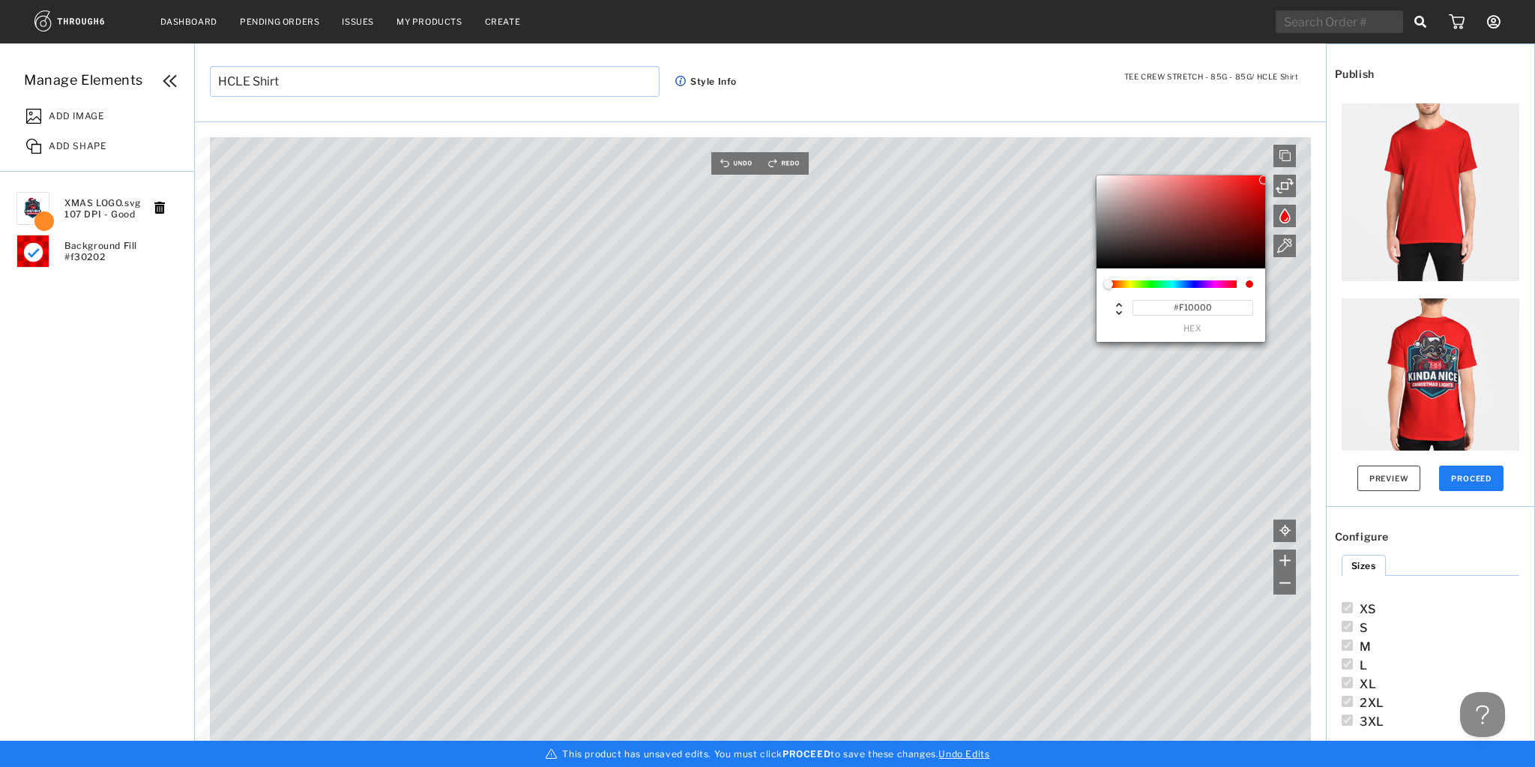
type input "#EF0000"
type input "#ED0000"
type input "#E90000"
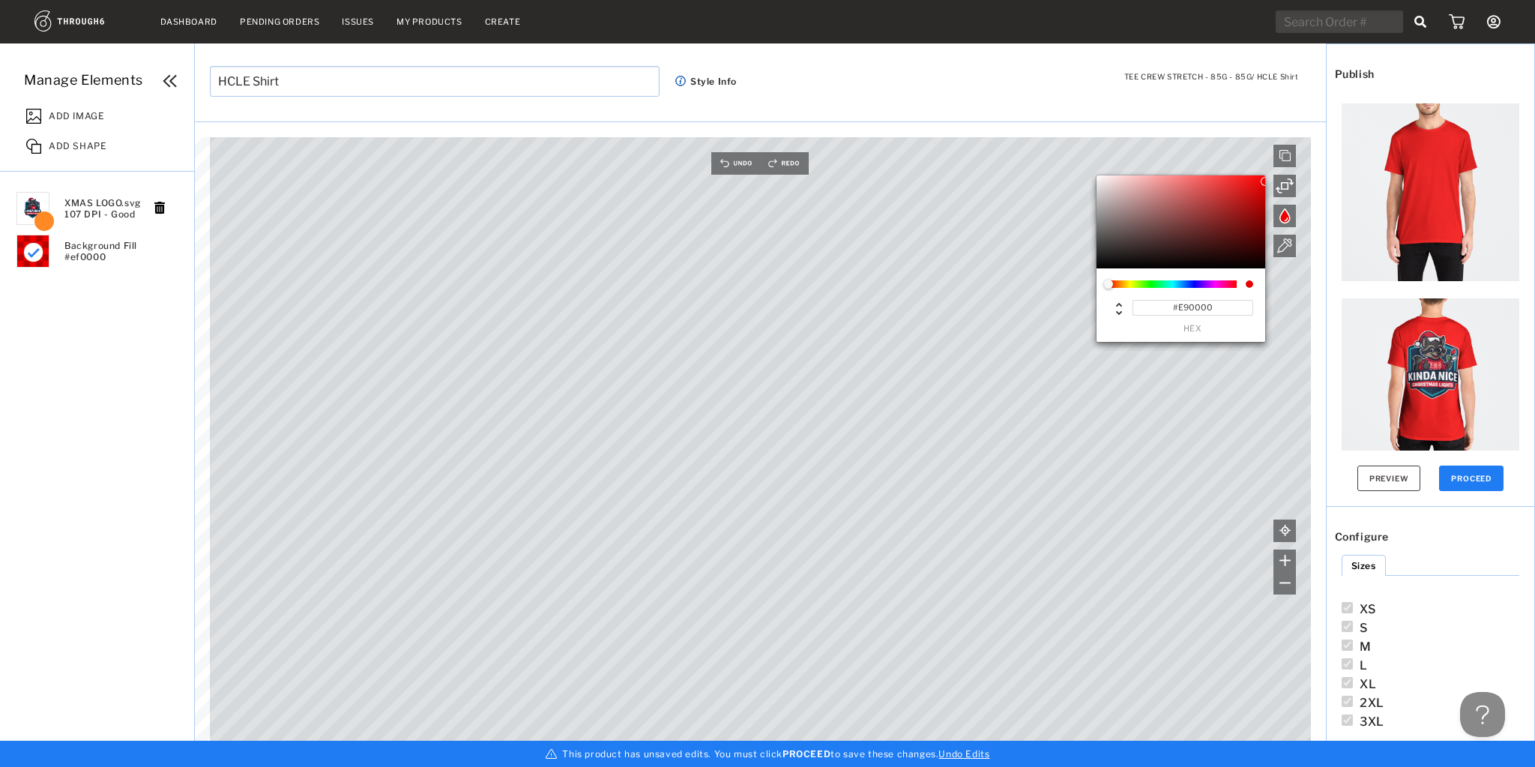
type input "#E30000"
type input "#DC0000"
type input "#DA0000"
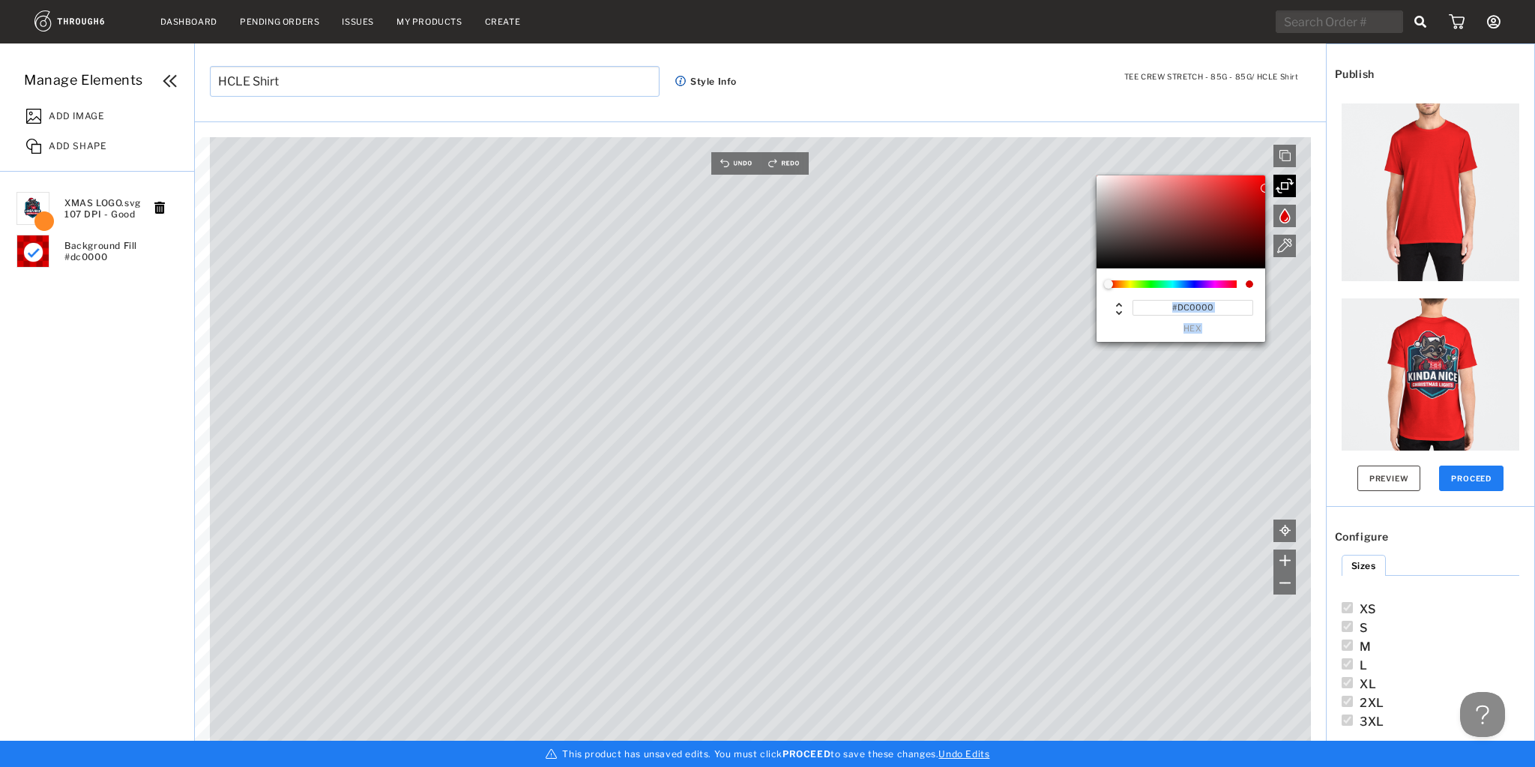
type input "#DA0000"
type input "#D80000"
type input "#DA0000"
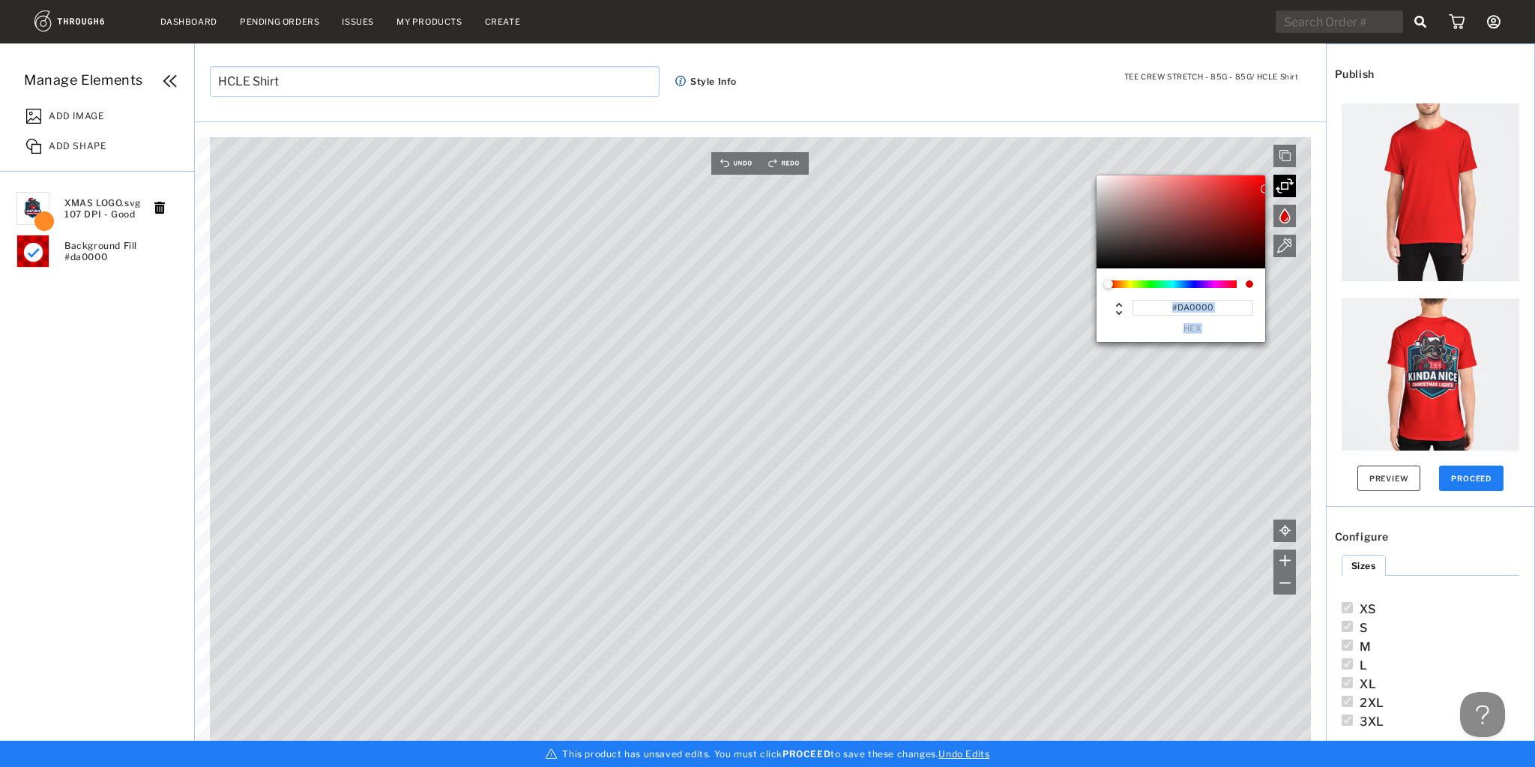
drag, startPoint x: 1257, startPoint y: 178, endPoint x: 1286, endPoint y: 189, distance: 31.3
click at [1286, 189] on div "#DA0000 hex #DA0000 hex Front/Back Canvas is empty Drag/Drop File or Click to B…" at bounding box center [760, 449] width 1131 height 619
click at [1407, 485] on button "Preview" at bounding box center [1390, 478] width 64 height 25
click at [80, 123] on div "ADD IMAGE" at bounding box center [106, 114] width 175 height 30
click at [85, 112] on body "Dashboard Pending Orders Issues My Products Create My Account Create New Brand …" at bounding box center [767, 383] width 1535 height 767
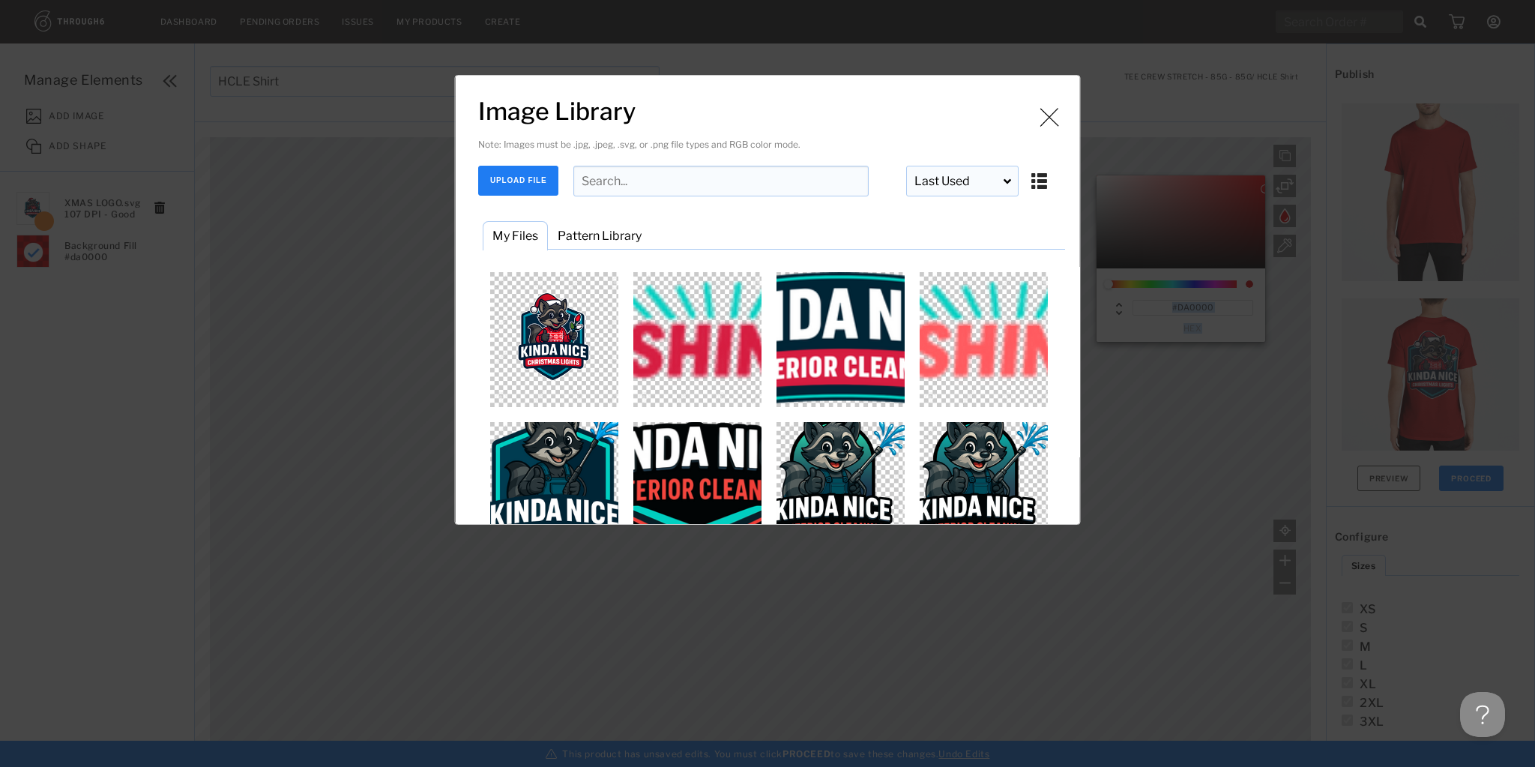
click at [528, 176] on button "UPLOAD FILE" at bounding box center [518, 181] width 80 height 30
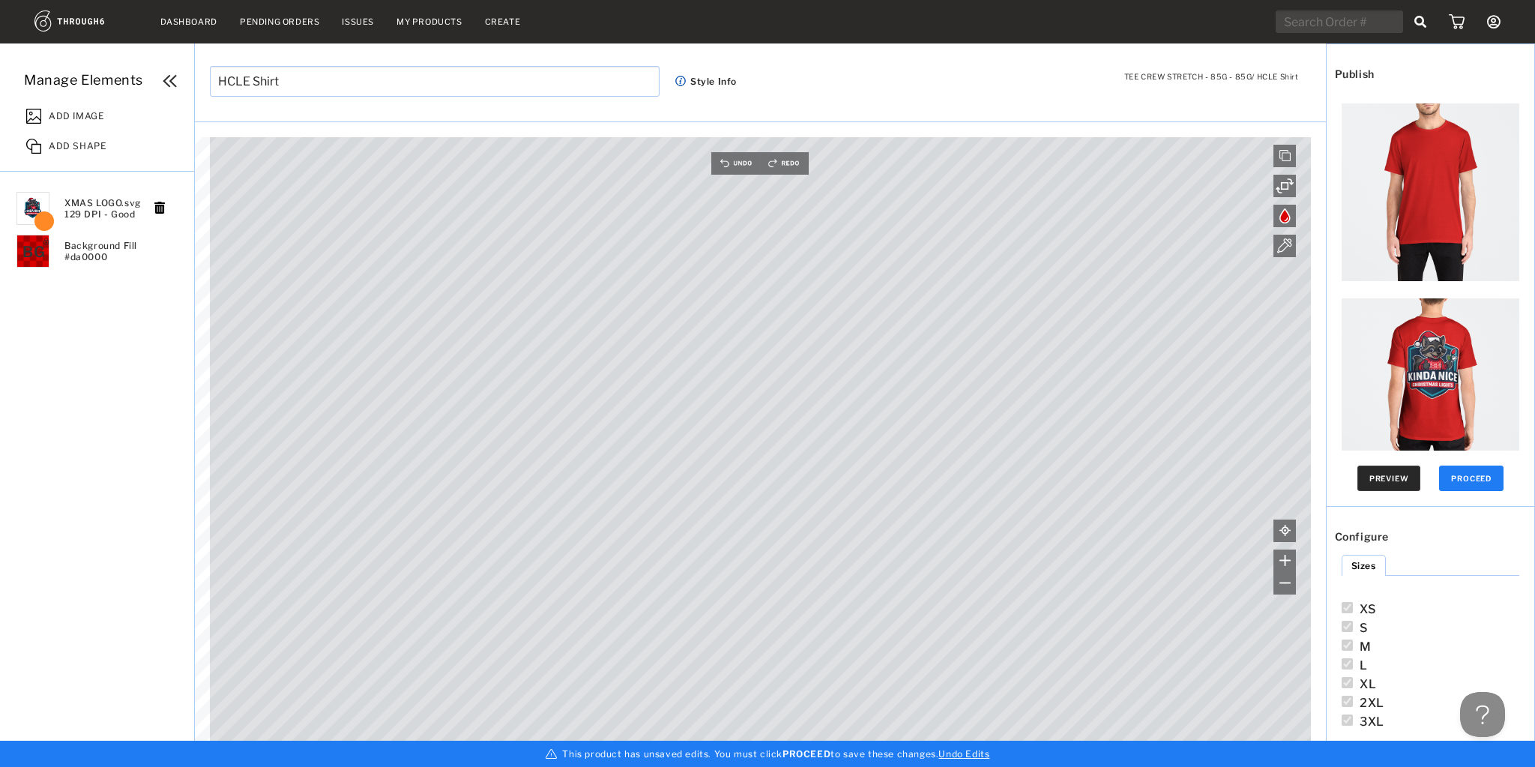
click at [1396, 478] on button "Preview" at bounding box center [1390, 478] width 64 height 25
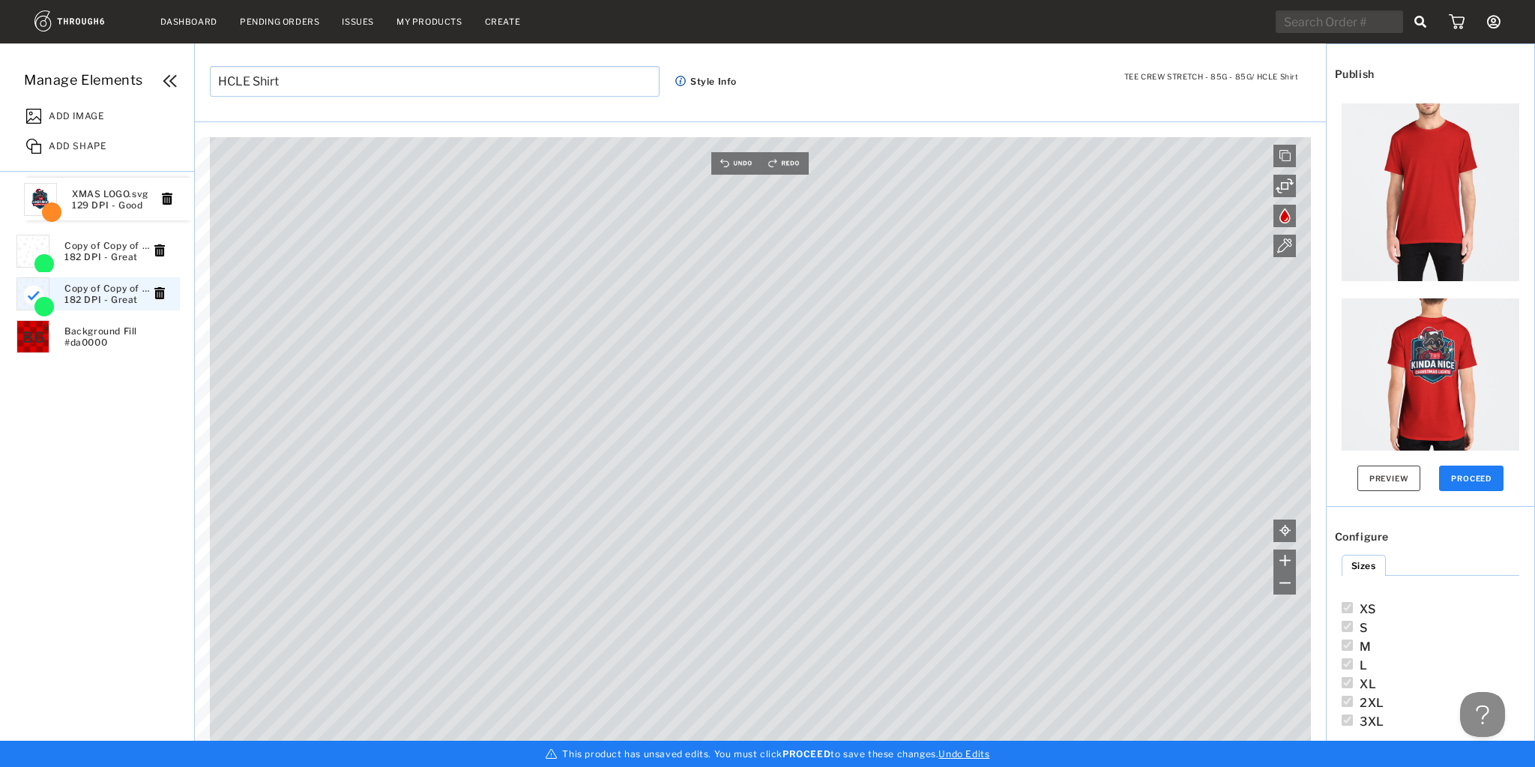
drag, startPoint x: 92, startPoint y: 297, endPoint x: 100, endPoint y: 202, distance: 95.5
click at [1389, 477] on button "Preview" at bounding box center [1390, 478] width 64 height 25
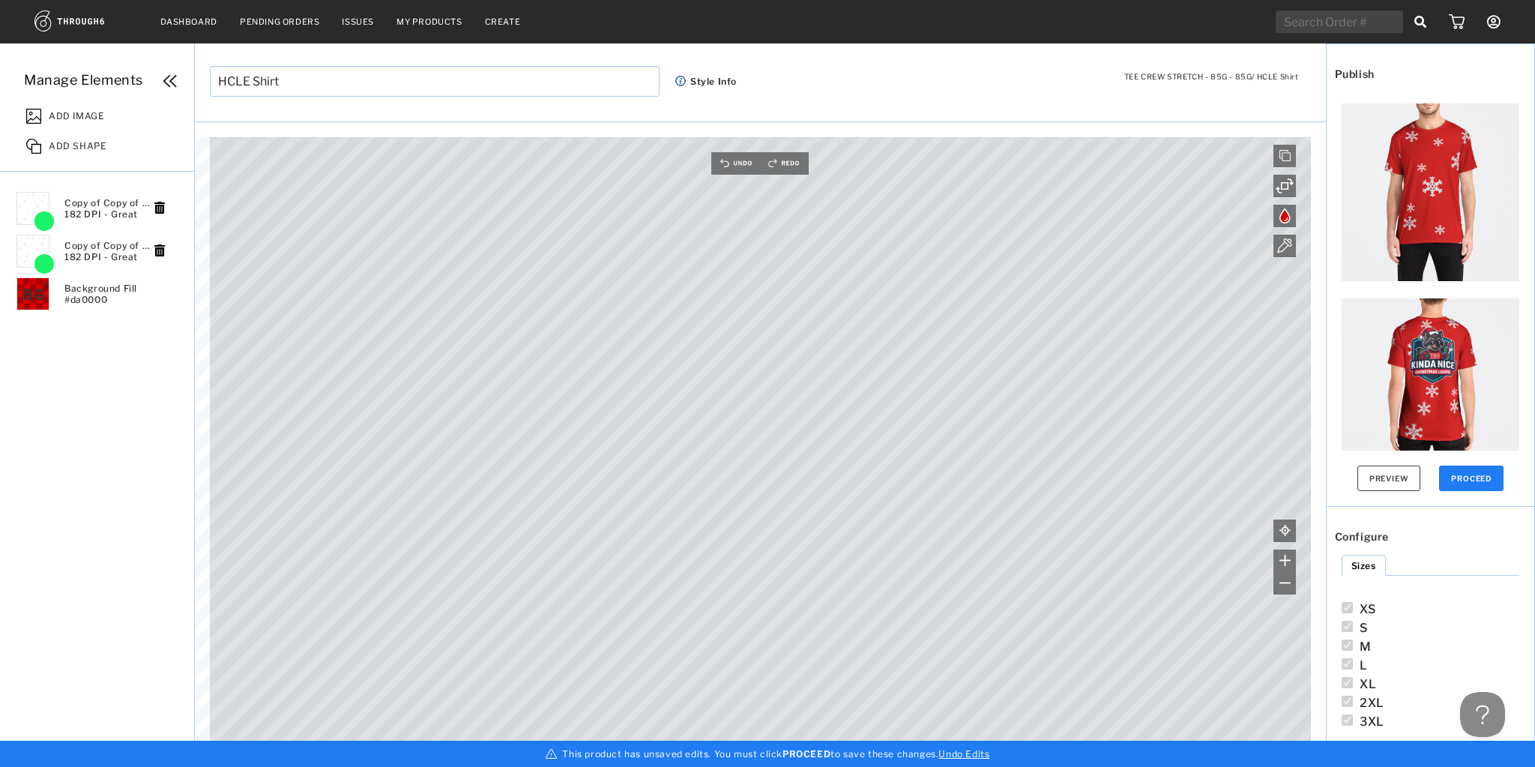
click at [90, 116] on span "ADD IMAGE" at bounding box center [76, 113] width 55 height 15
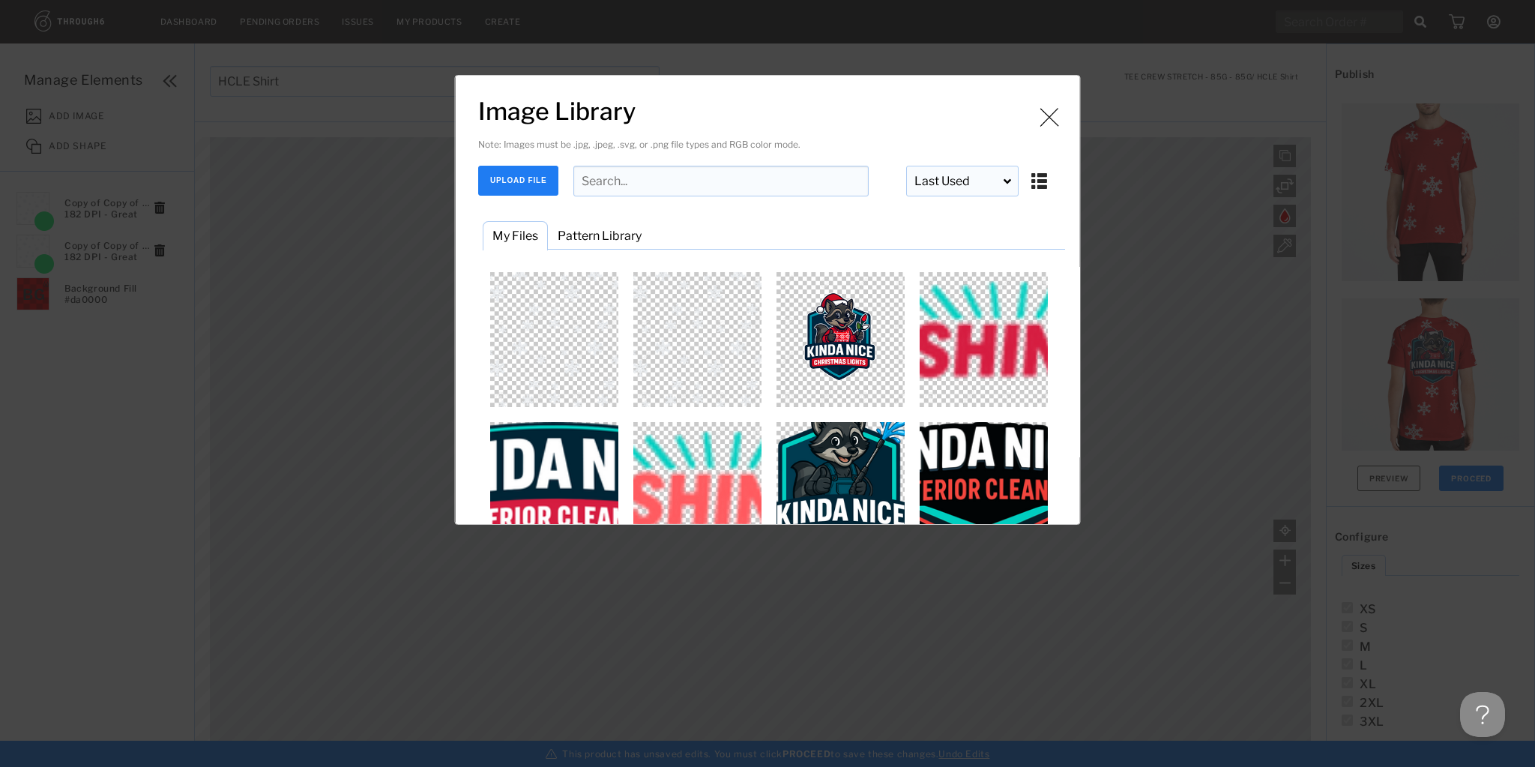
click at [535, 177] on button "UPLOAD FILE" at bounding box center [518, 181] width 80 height 30
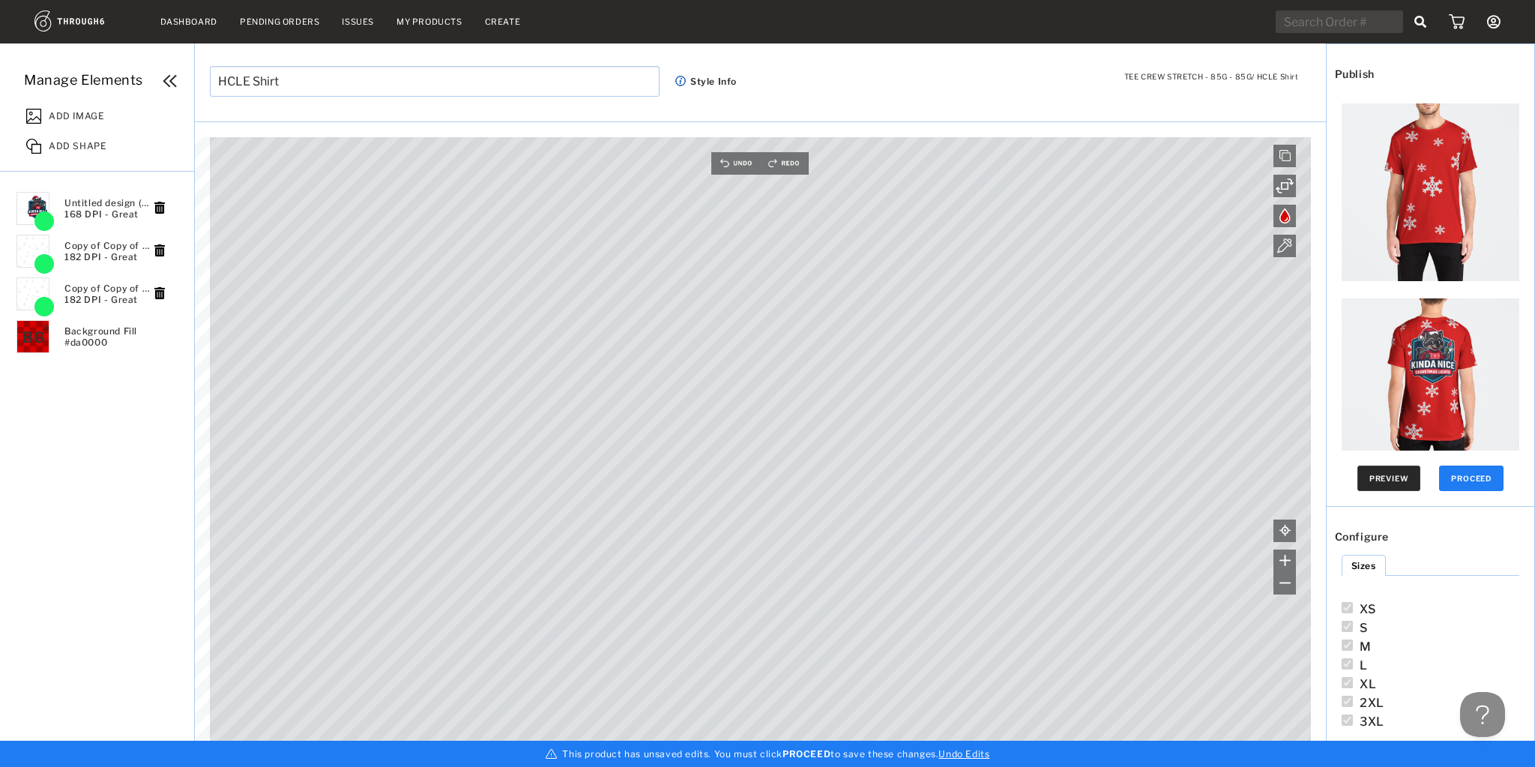
click at [1384, 473] on button "Preview" at bounding box center [1390, 478] width 64 height 25
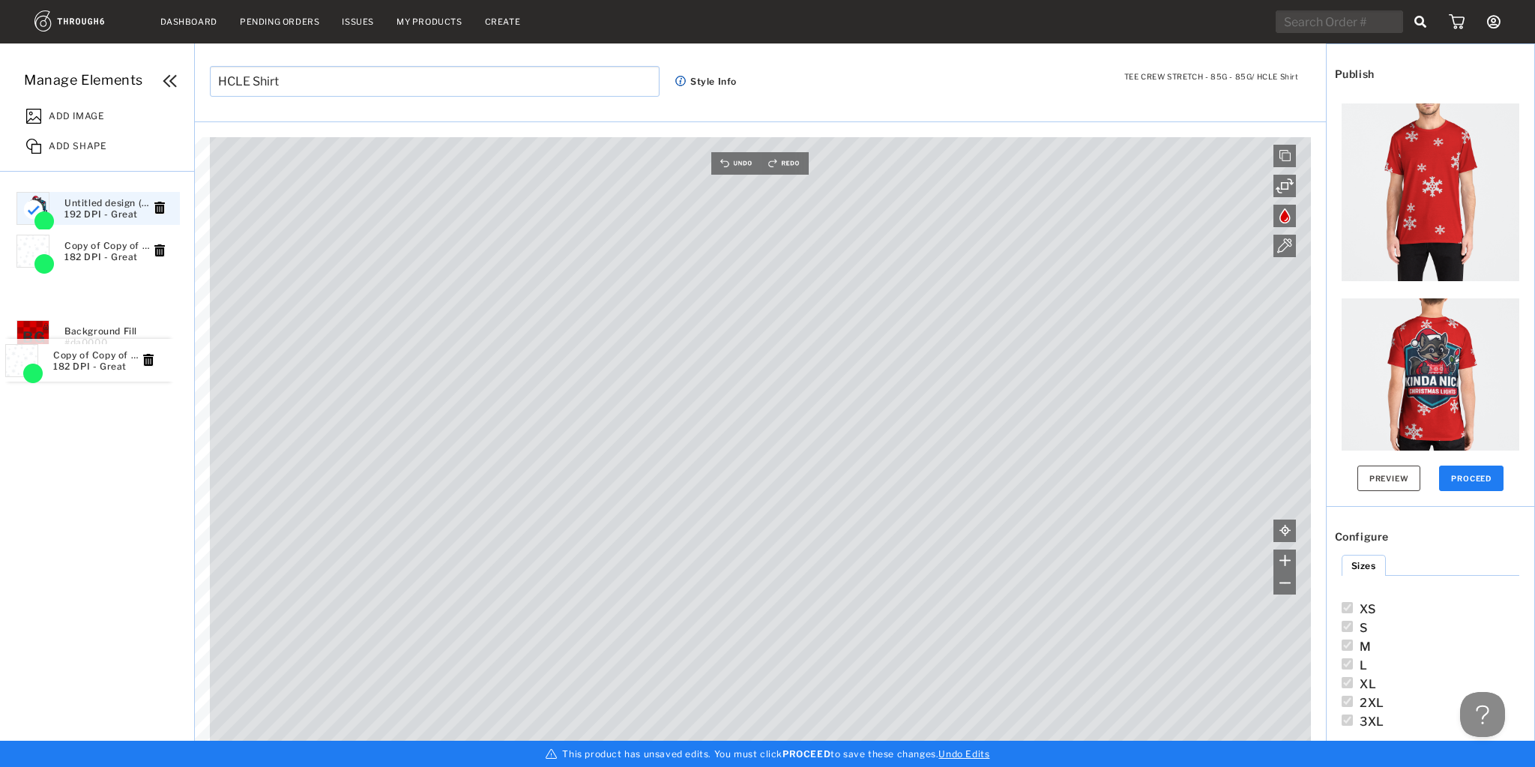
drag, startPoint x: 108, startPoint y: 261, endPoint x: 97, endPoint y: 372, distance: 111.5
drag, startPoint x: 105, startPoint y: 267, endPoint x: 101, endPoint y: 324, distance: 57.1
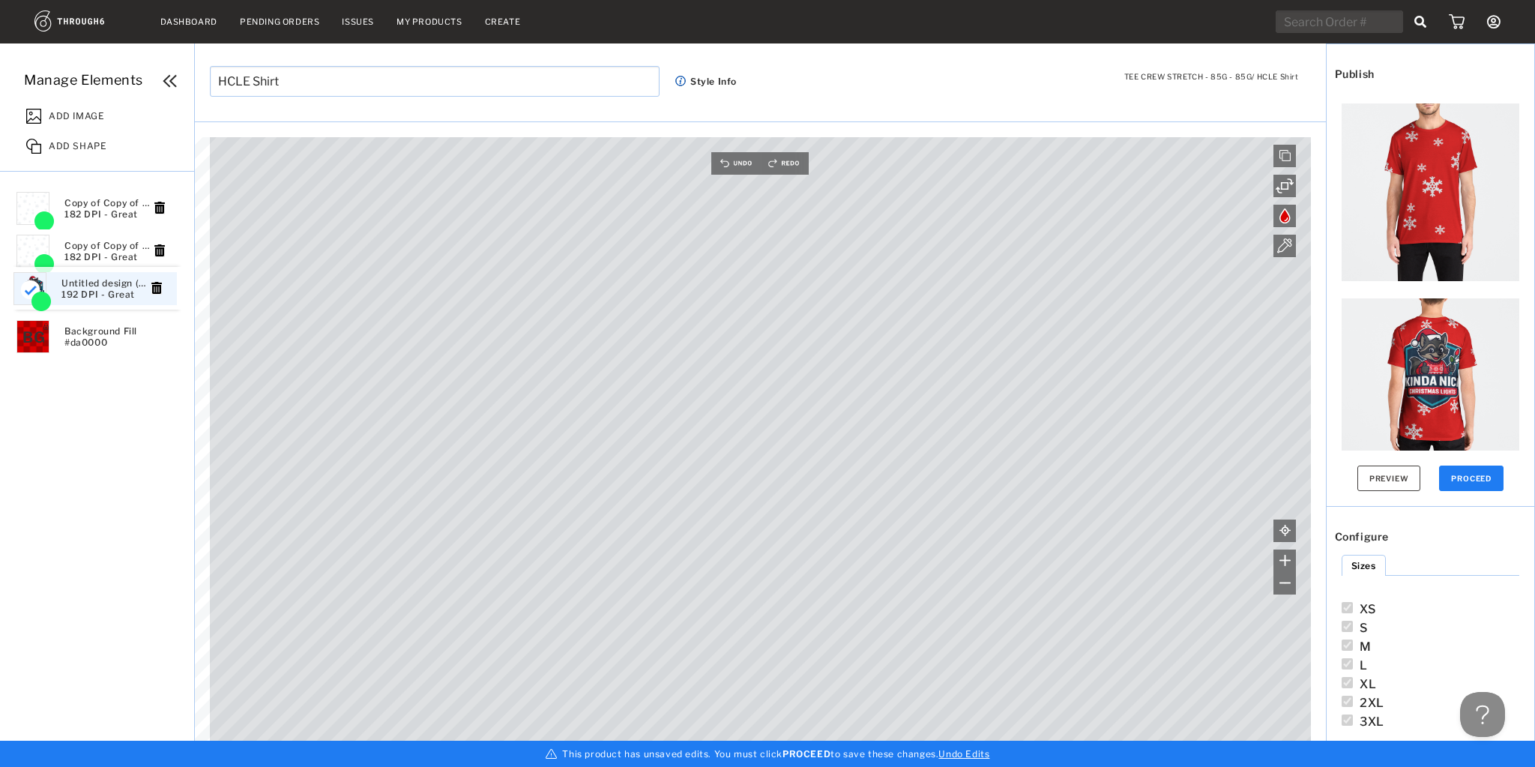
drag, startPoint x: 108, startPoint y: 220, endPoint x: 105, endPoint y: 303, distance: 82.5
click at [80, 296] on span "Untitled design (29).png 192 DPI - Great" at bounding box center [109, 294] width 90 height 22
click at [94, 300] on span "Untitled design (29).png 192 DPI - Great" at bounding box center [109, 294] width 90 height 22
drag, startPoint x: 78, startPoint y: 297, endPoint x: 81, endPoint y: 205, distance: 92.3
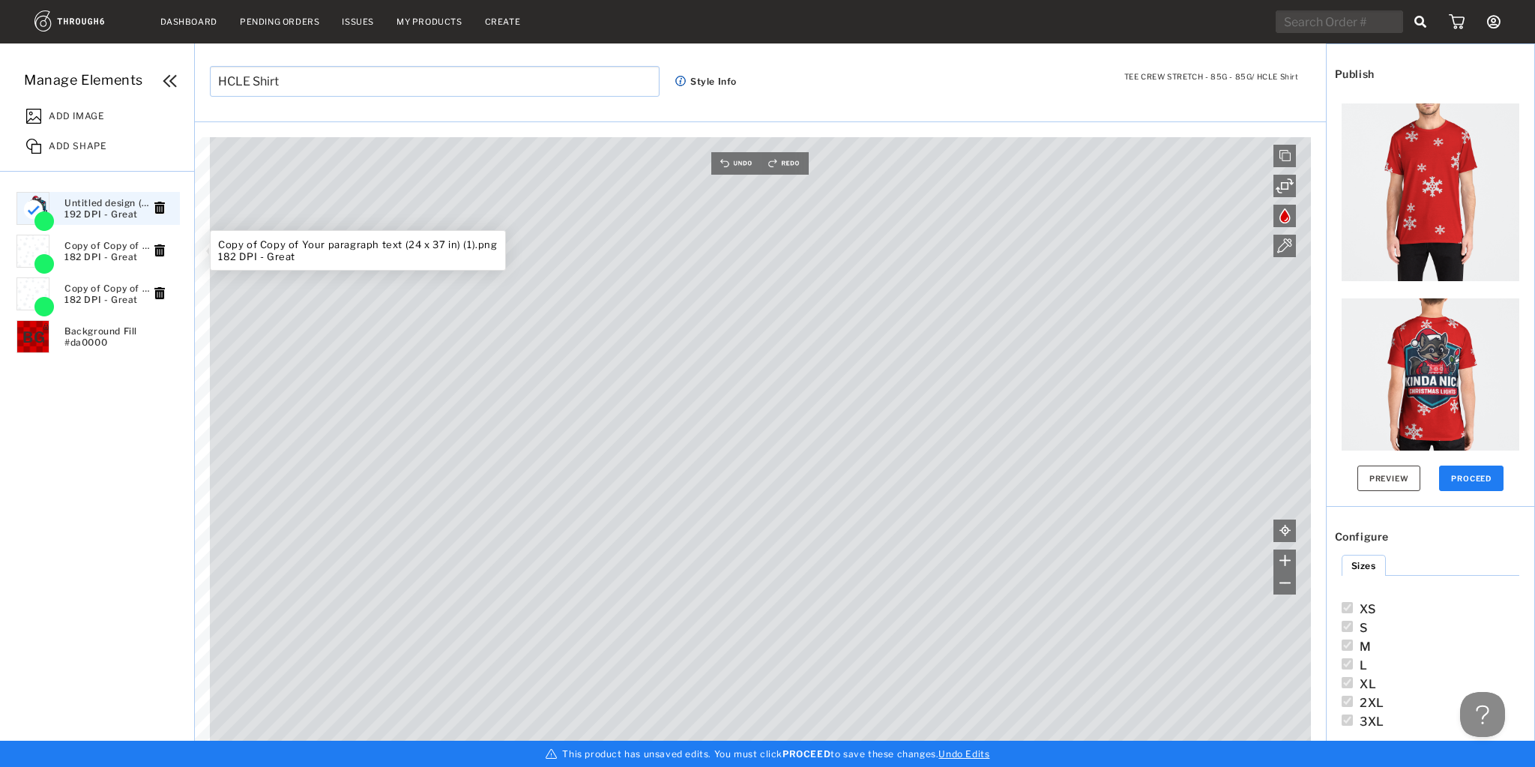
click at [66, 249] on ul "Untitled design (29).png 192 DPI - Great Untitled design (29).png 192 DPI - Gre…" at bounding box center [131, 473] width 232 height 572
click at [57, 261] on div "Copy of Copy of Your paragraph text (24 x 37 in) (1).png 182 DPI - Great" at bounding box center [97, 251] width 163 height 33
click at [46, 262] on img at bounding box center [44, 263] width 24 height 20
click at [49, 262] on img at bounding box center [44, 263] width 24 height 20
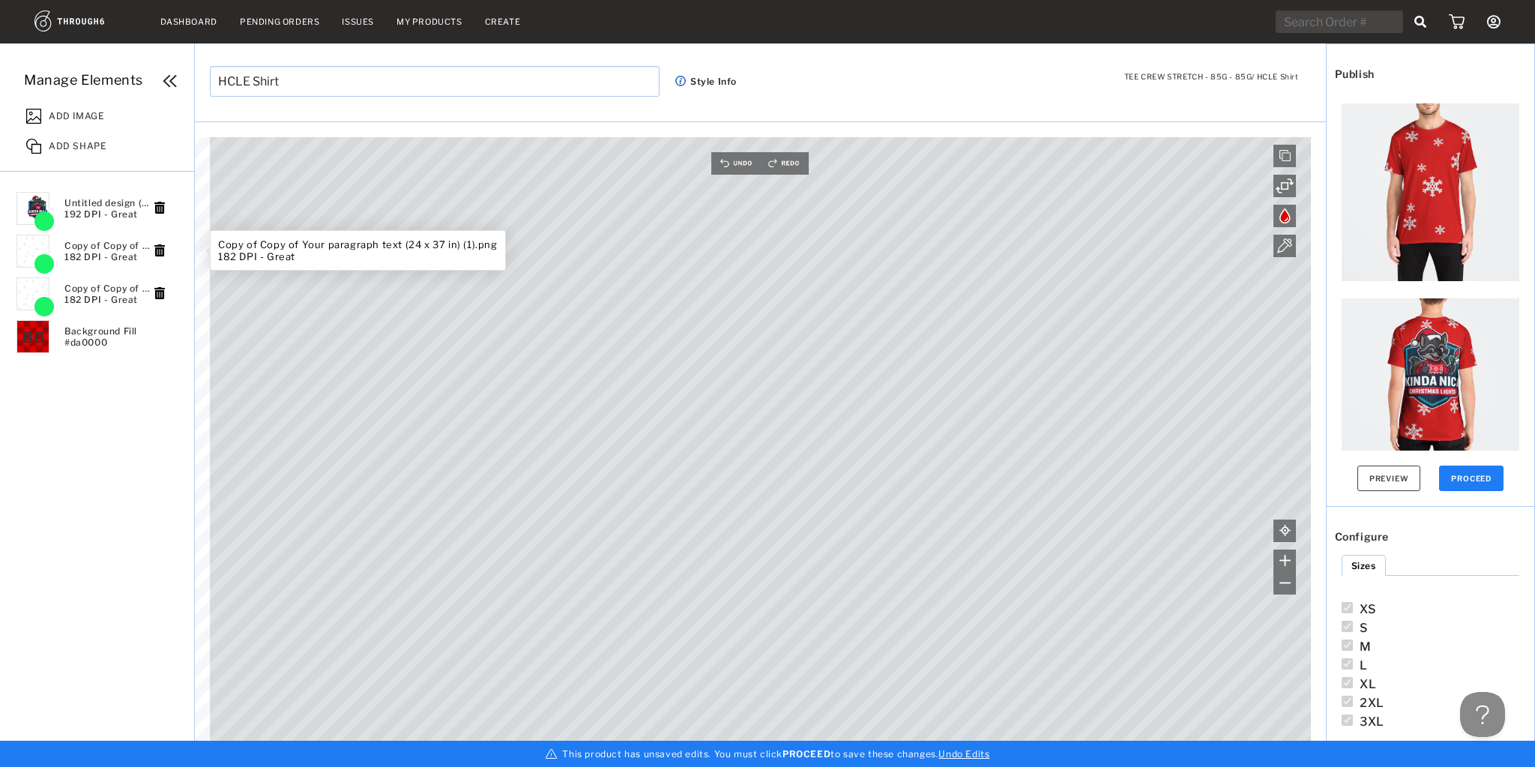
click at [49, 262] on img at bounding box center [44, 263] width 24 height 20
click at [96, 217] on span "Untitled design (29).png 192 DPI - Great" at bounding box center [109, 208] width 90 height 22
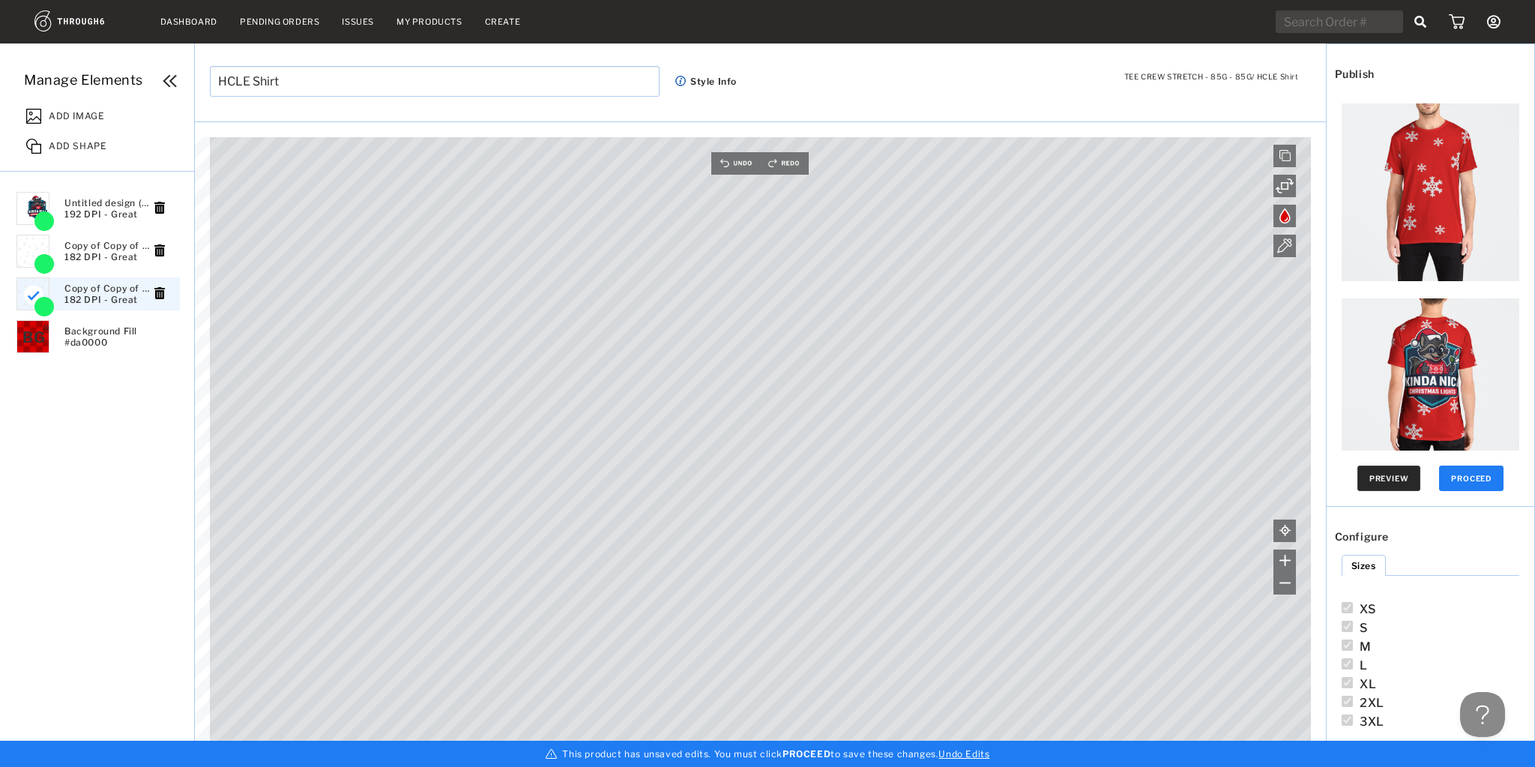
click at [1401, 478] on button "Preview" at bounding box center [1390, 478] width 64 height 25
